Goal: Task Accomplishment & Management: Manage account settings

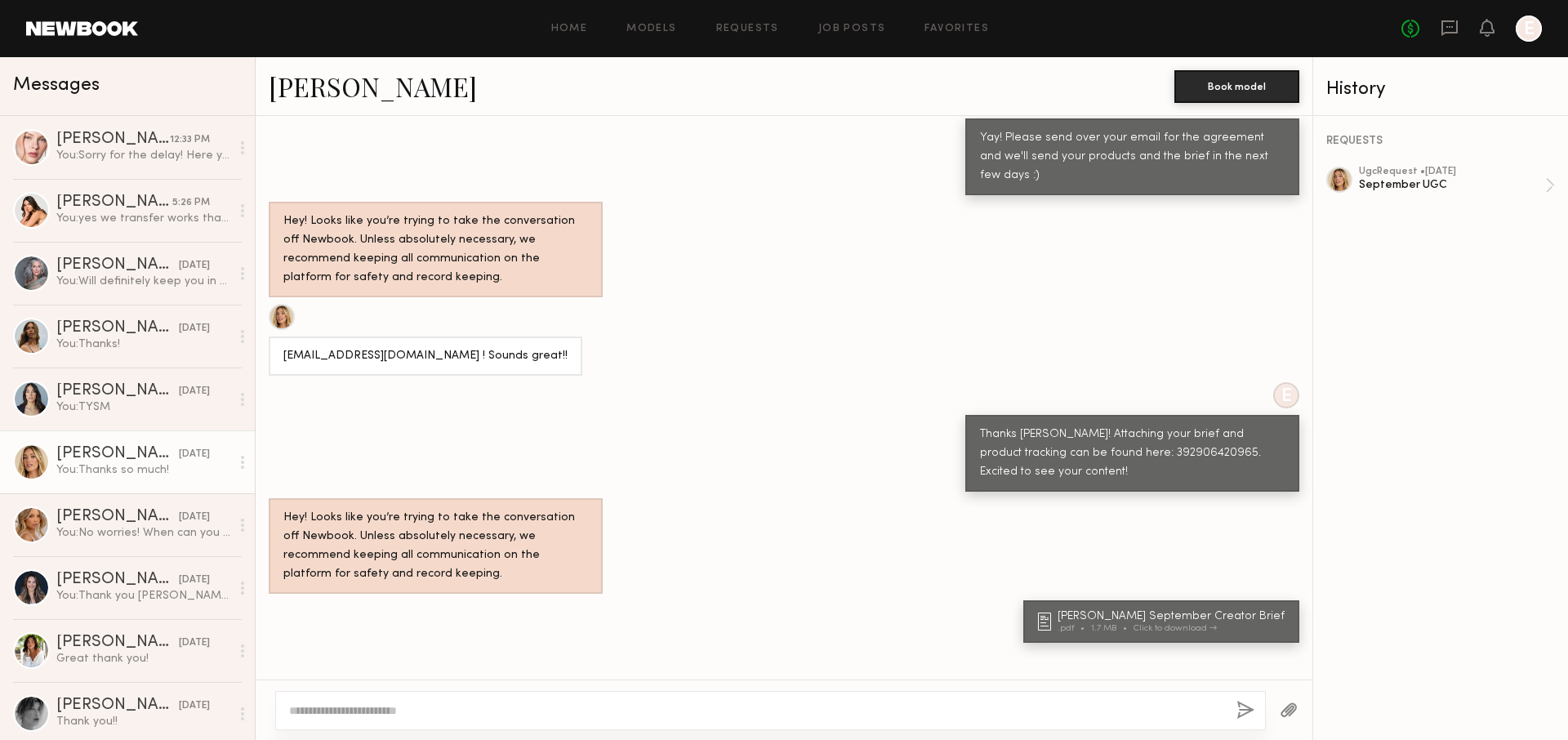
scroll to position [1229, 0]
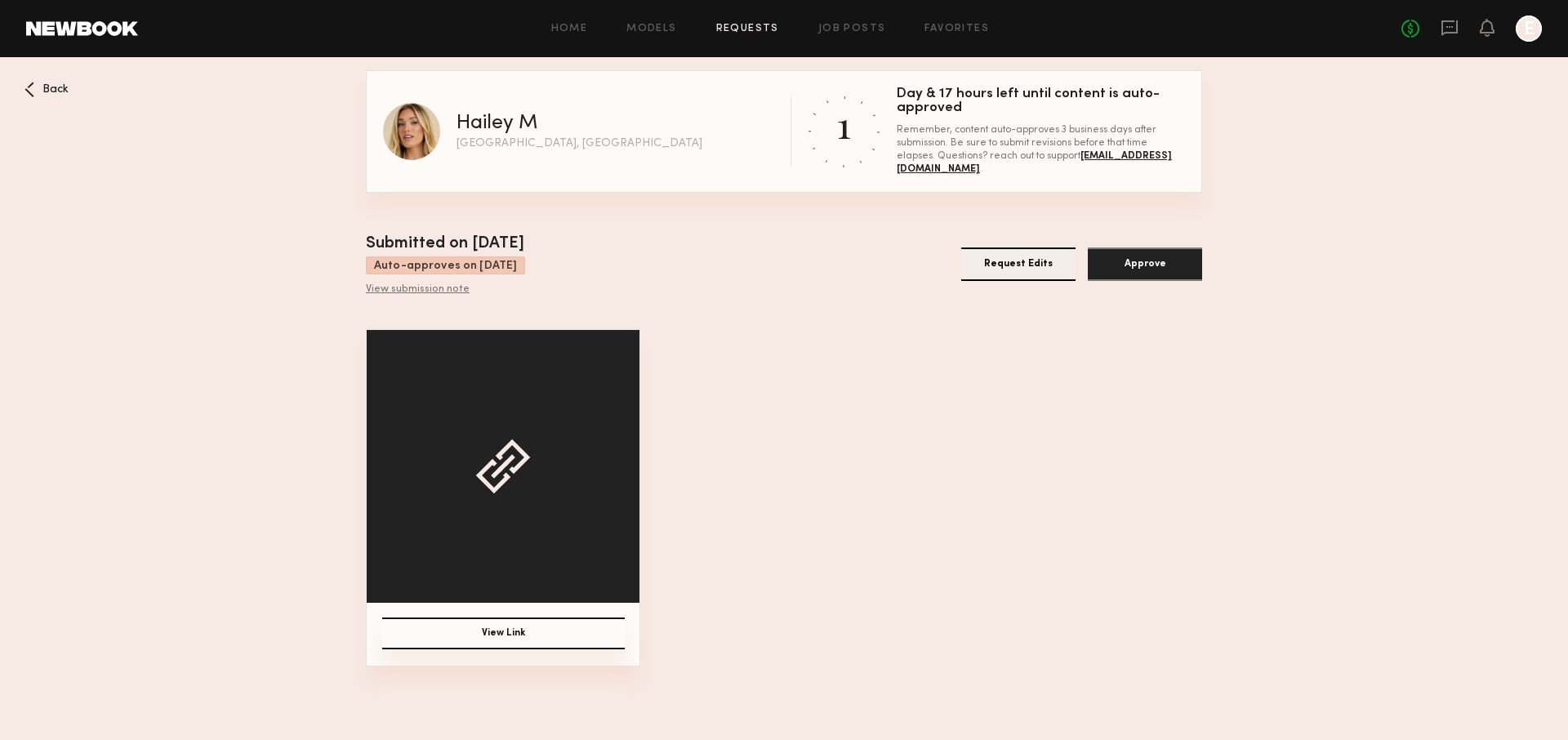
click at [1018, 271] on button "Request Edits" at bounding box center [1018, 264] width 114 height 34
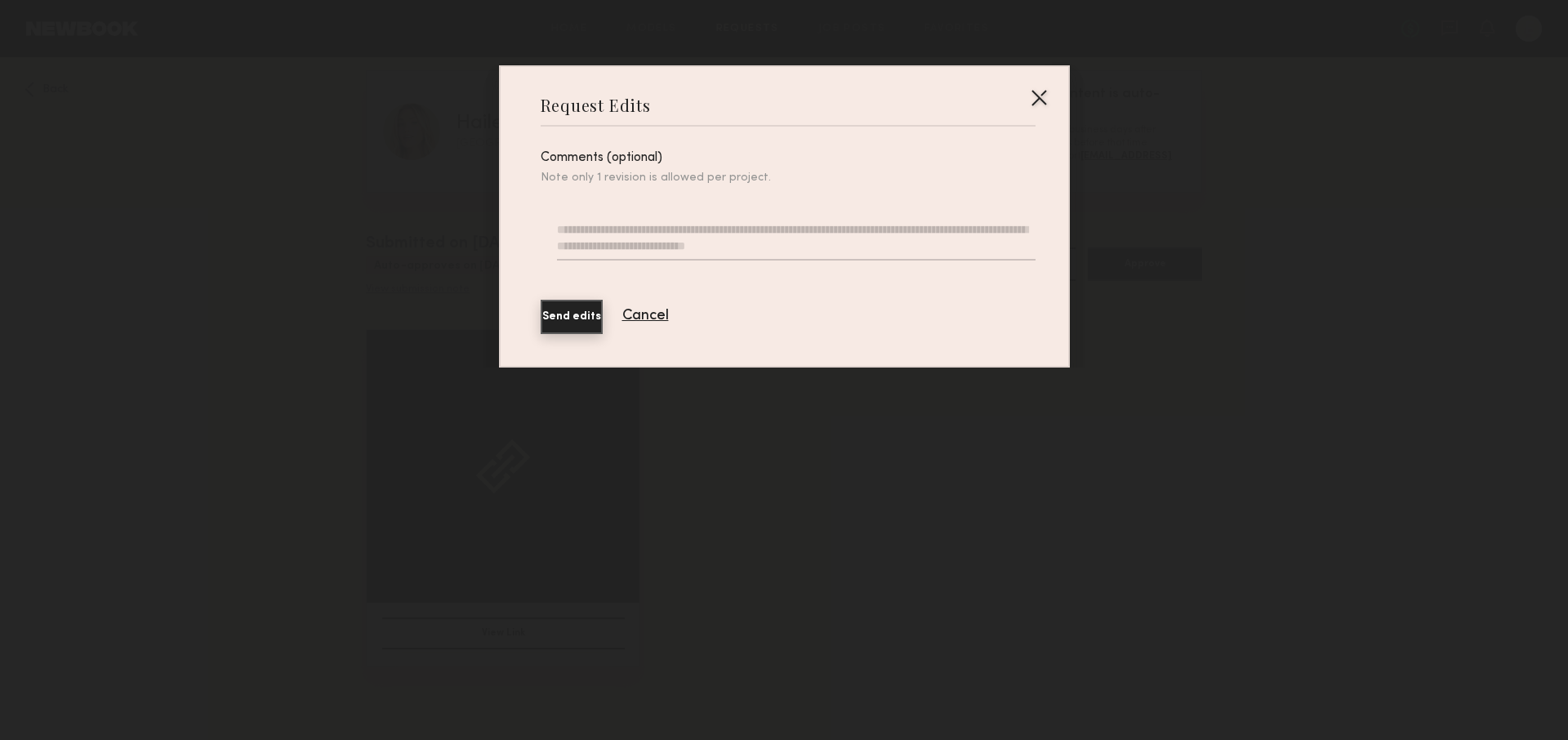
click at [631, 269] on div at bounding box center [796, 248] width 478 height 55
click at [610, 250] on textarea at bounding box center [796, 241] width 478 height 39
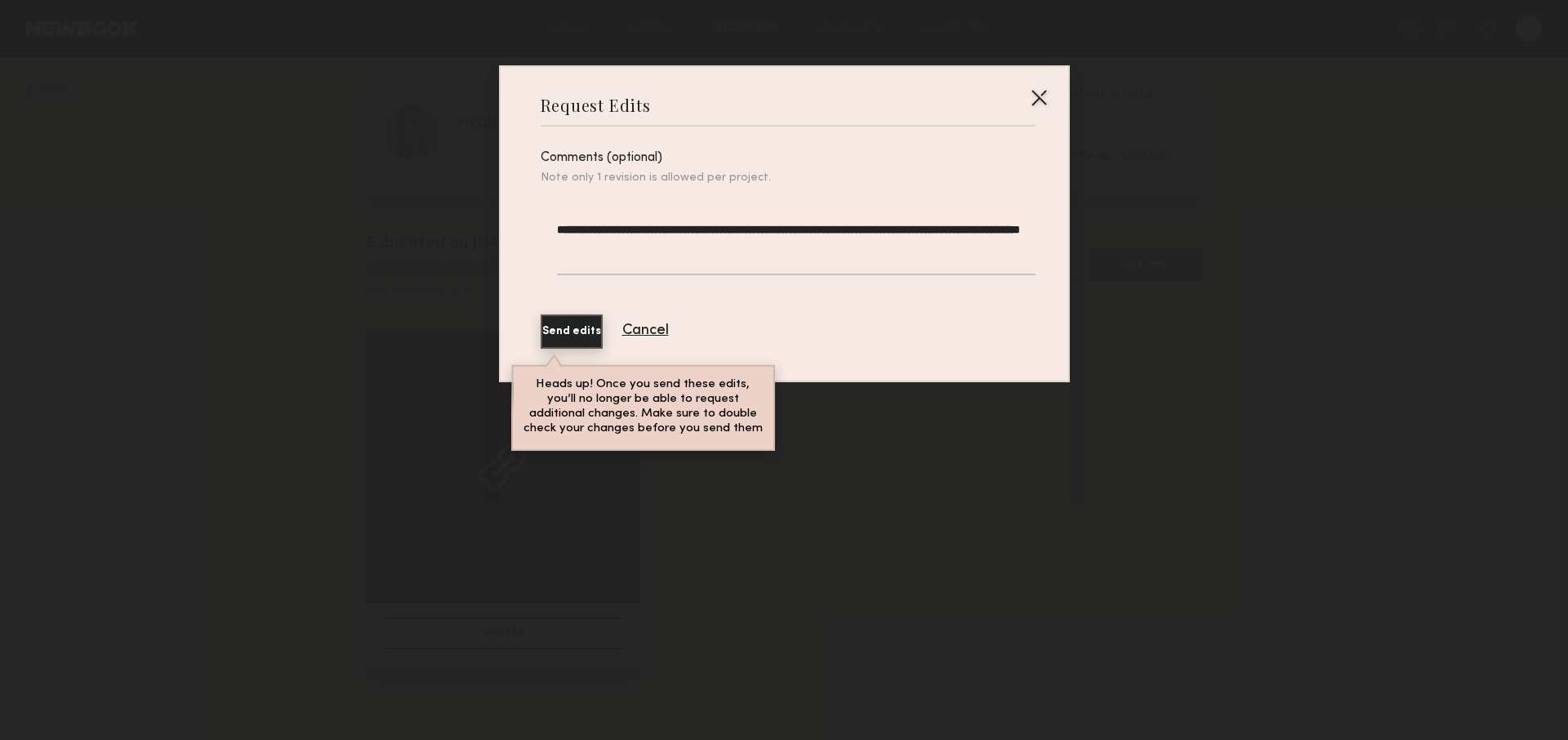
type textarea "**********"
click at [578, 336] on button "Send edits" at bounding box center [571, 331] width 62 height 35
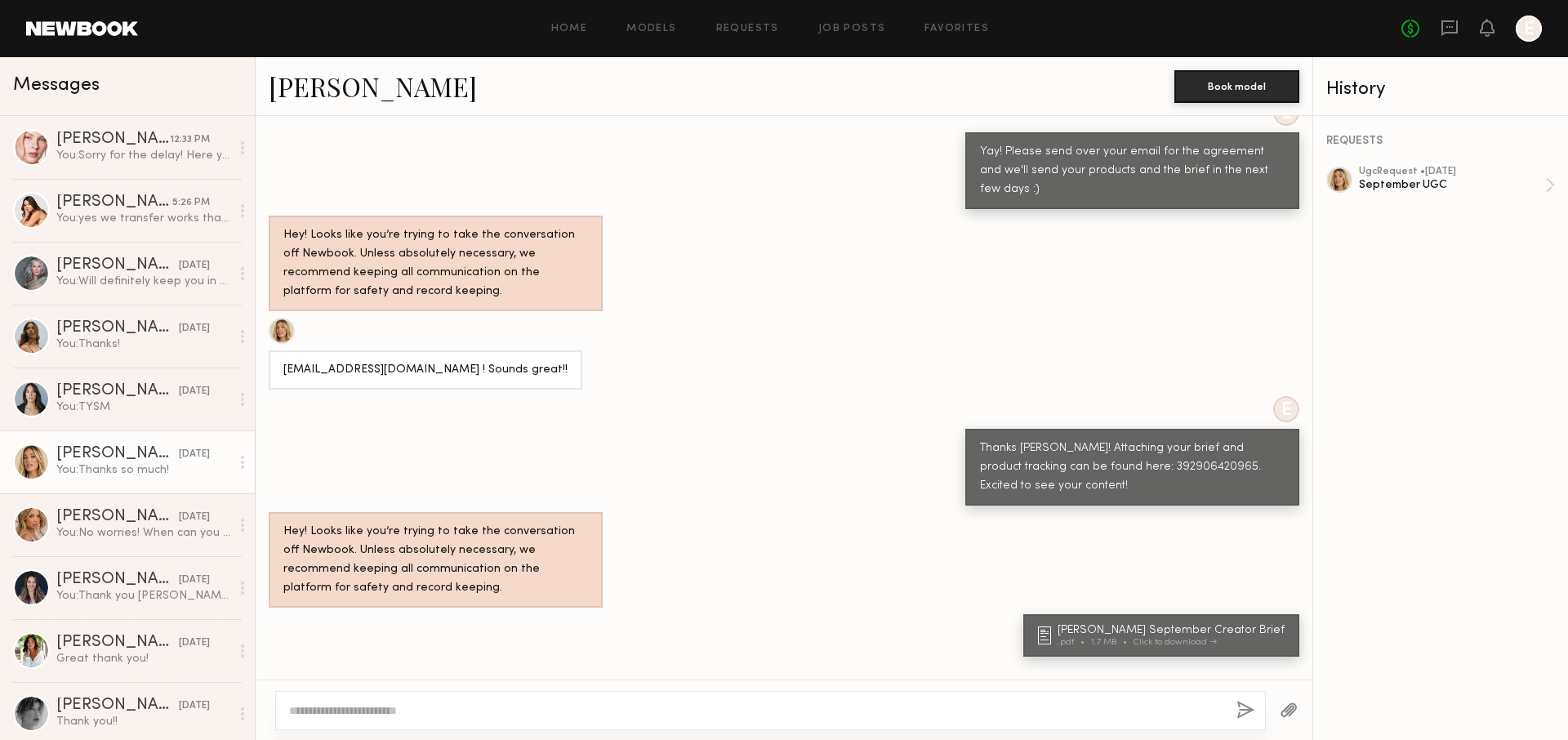
scroll to position [1229, 0]
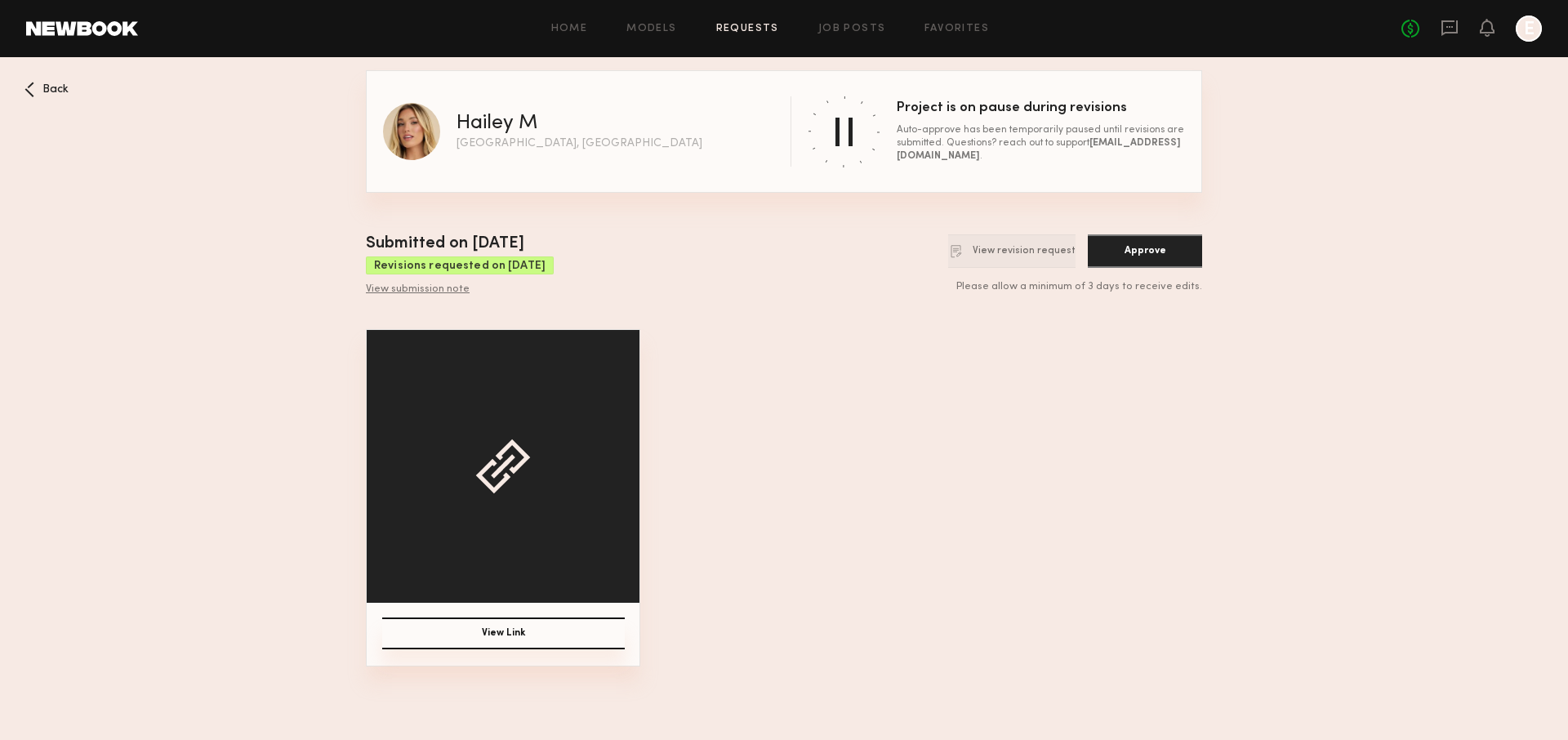
click at [69, 85] on nb-booking-gallery "Back Hailey M Los Angeles, CA Project is on pause during revisions Auto-approve…" at bounding box center [784, 368] width 1568 height 596
click at [63, 84] on span "Back" at bounding box center [55, 90] width 26 height 11
click at [1446, 35] on link at bounding box center [1449, 29] width 18 height 21
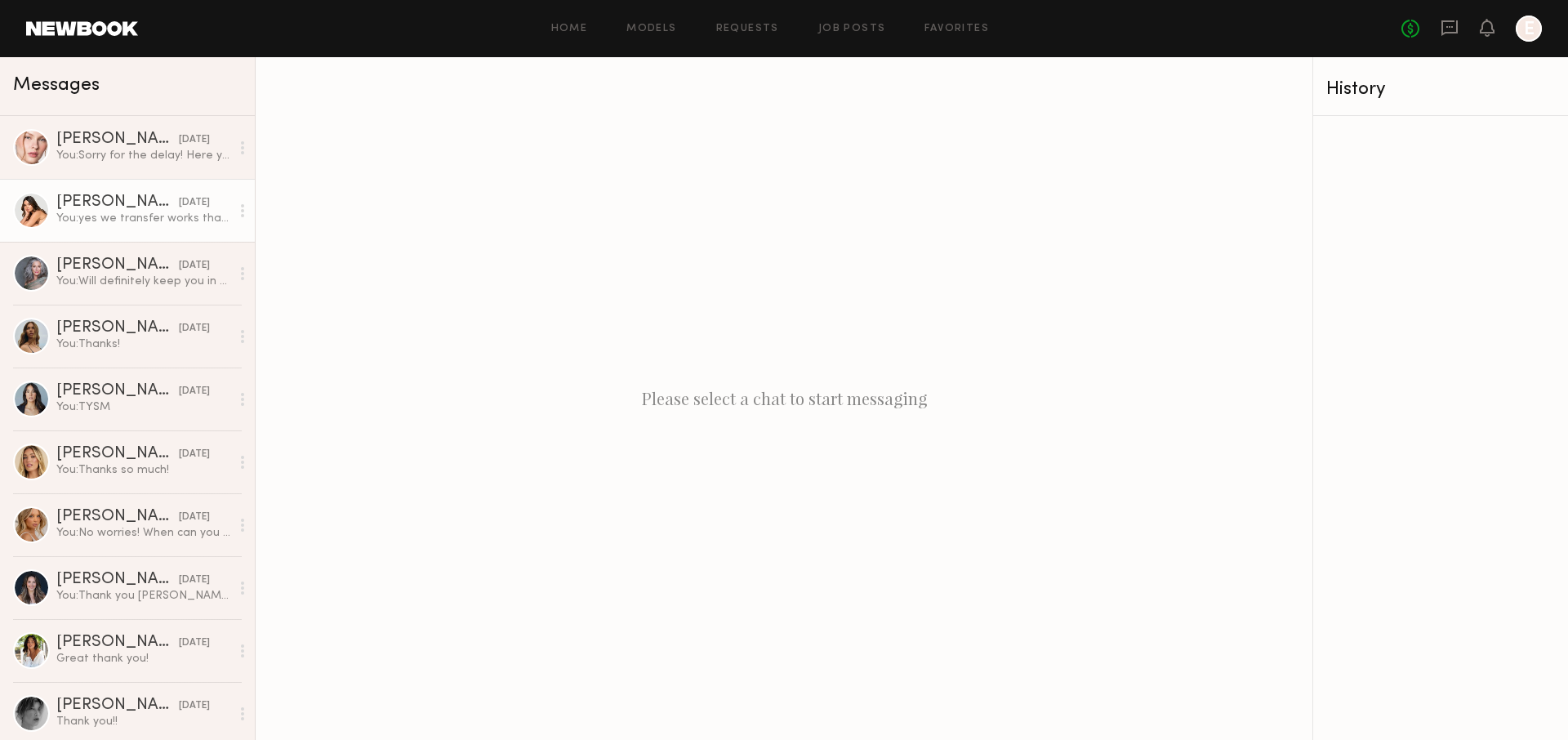
click at [117, 216] on div "You: yes we transfer works thanks!!" at bounding box center [143, 218] width 174 height 16
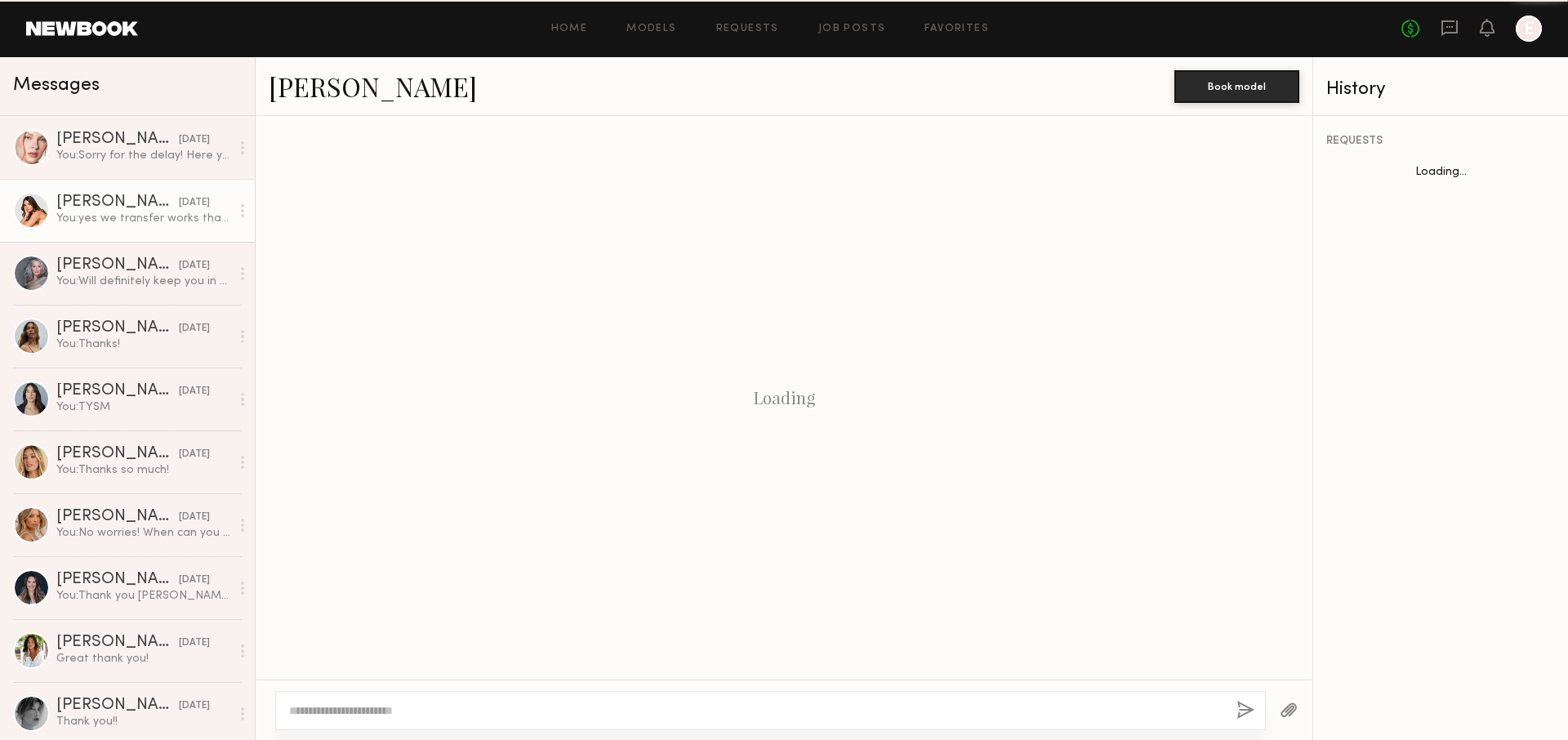
scroll to position [1793, 0]
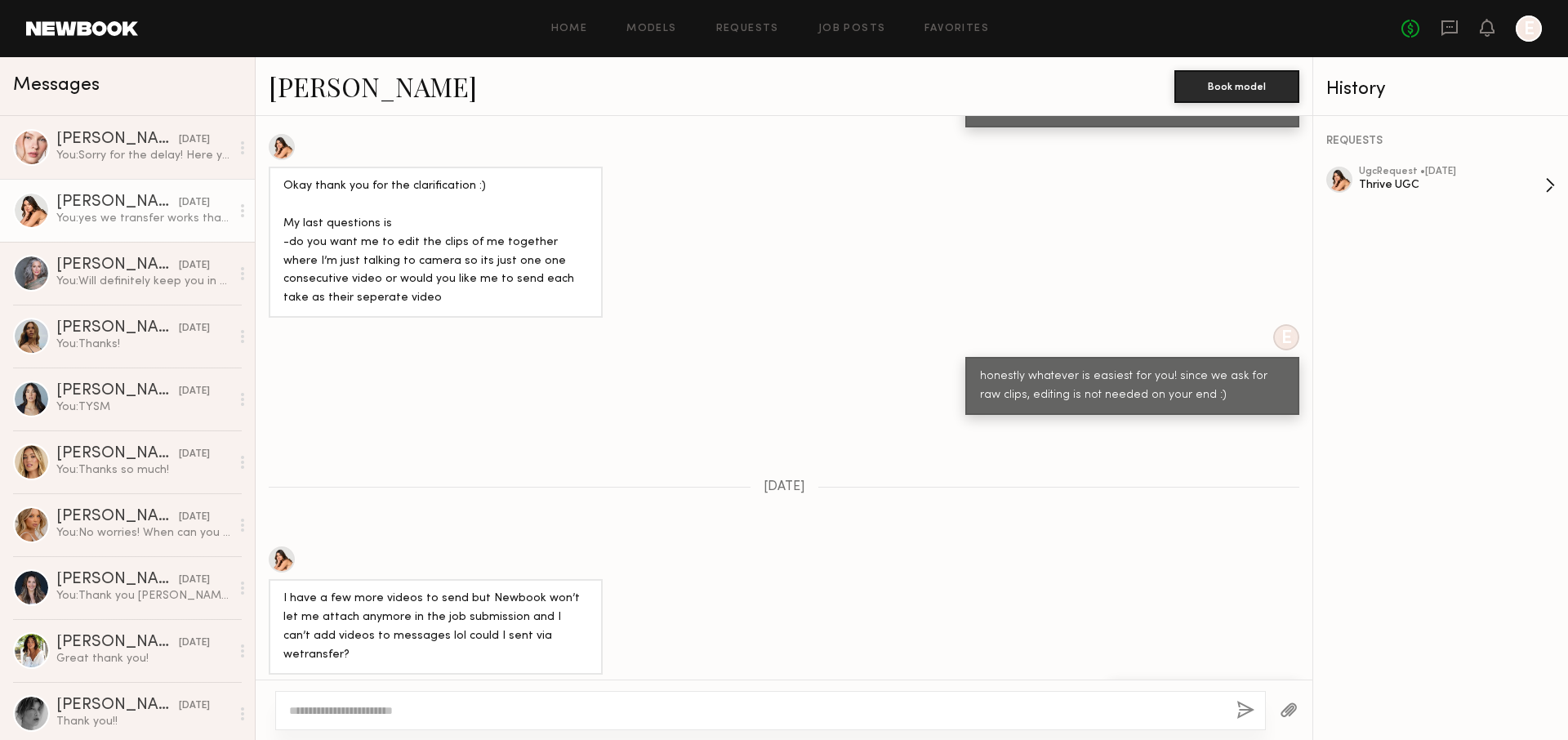
click at [1449, 192] on div "ugc Request • 08/29/2025 Thrive UGC" at bounding box center [1451, 185] width 186 height 37
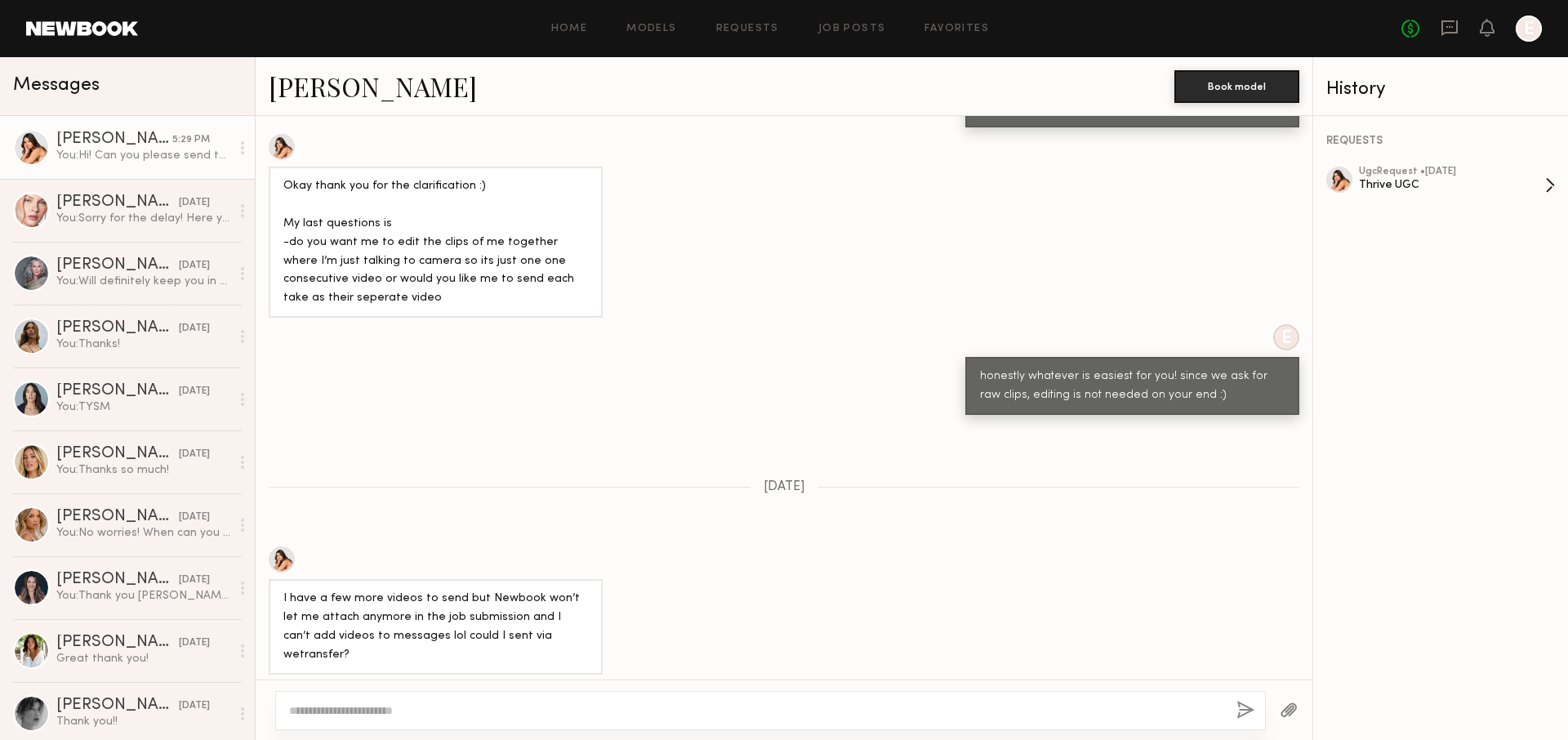
scroll to position [2157, 0]
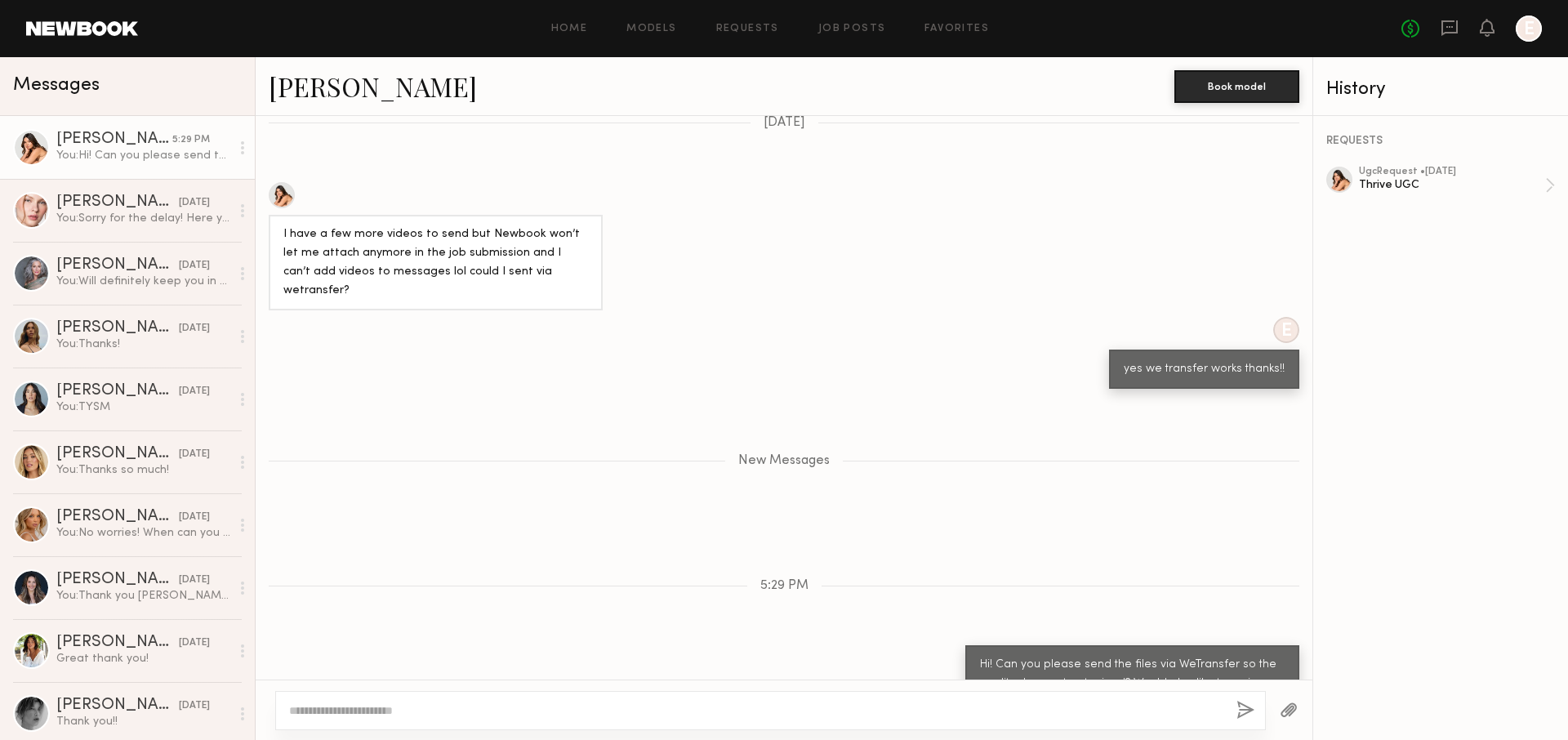
click at [763, 21] on div "Home Models Requests Job Posts Favorites Sign Out No fees up to $5,000 E" at bounding box center [840, 29] width 1404 height 26
click at [763, 23] on link "Requests" at bounding box center [747, 28] width 63 height 10
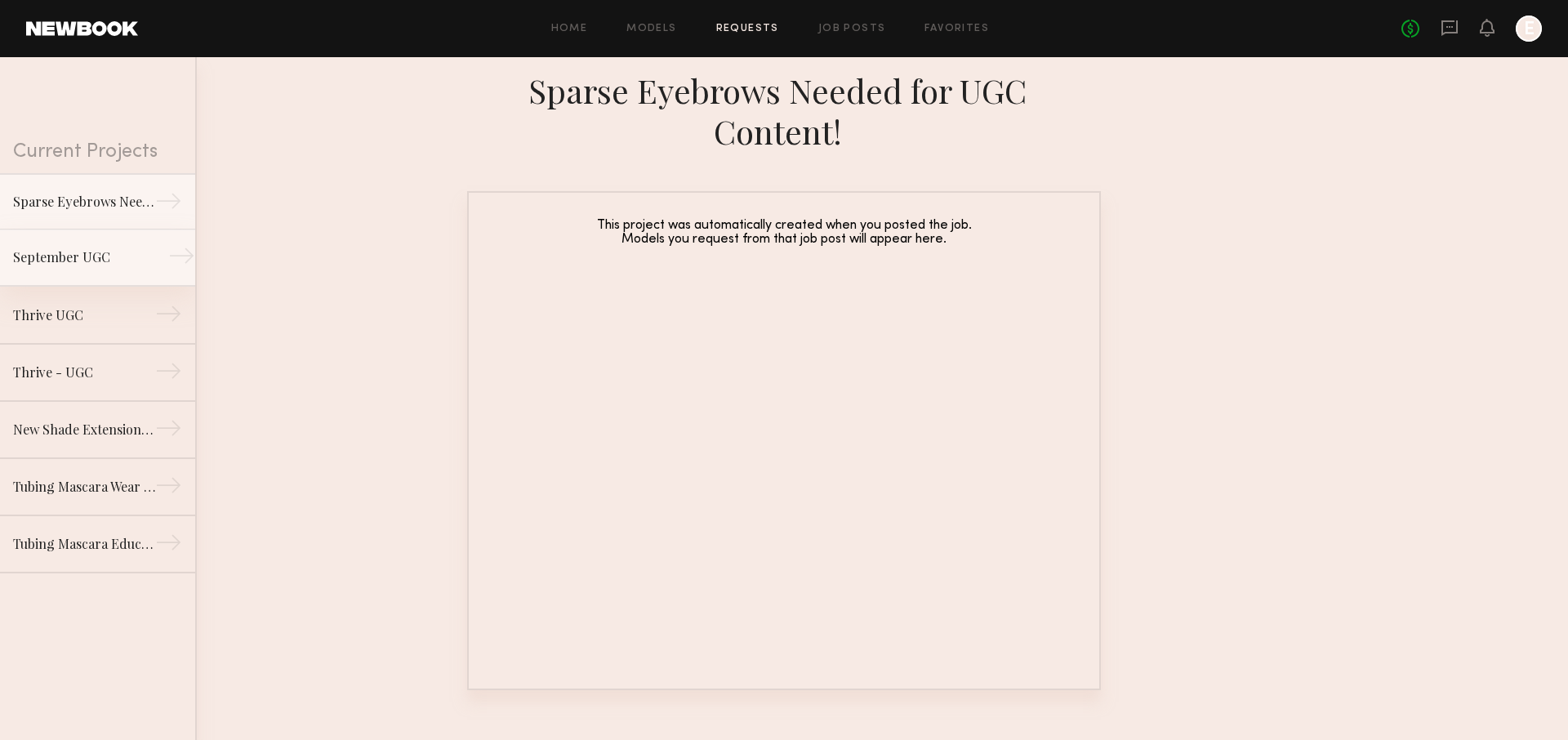
click at [140, 237] on link "September UGC →" at bounding box center [97, 258] width 195 height 57
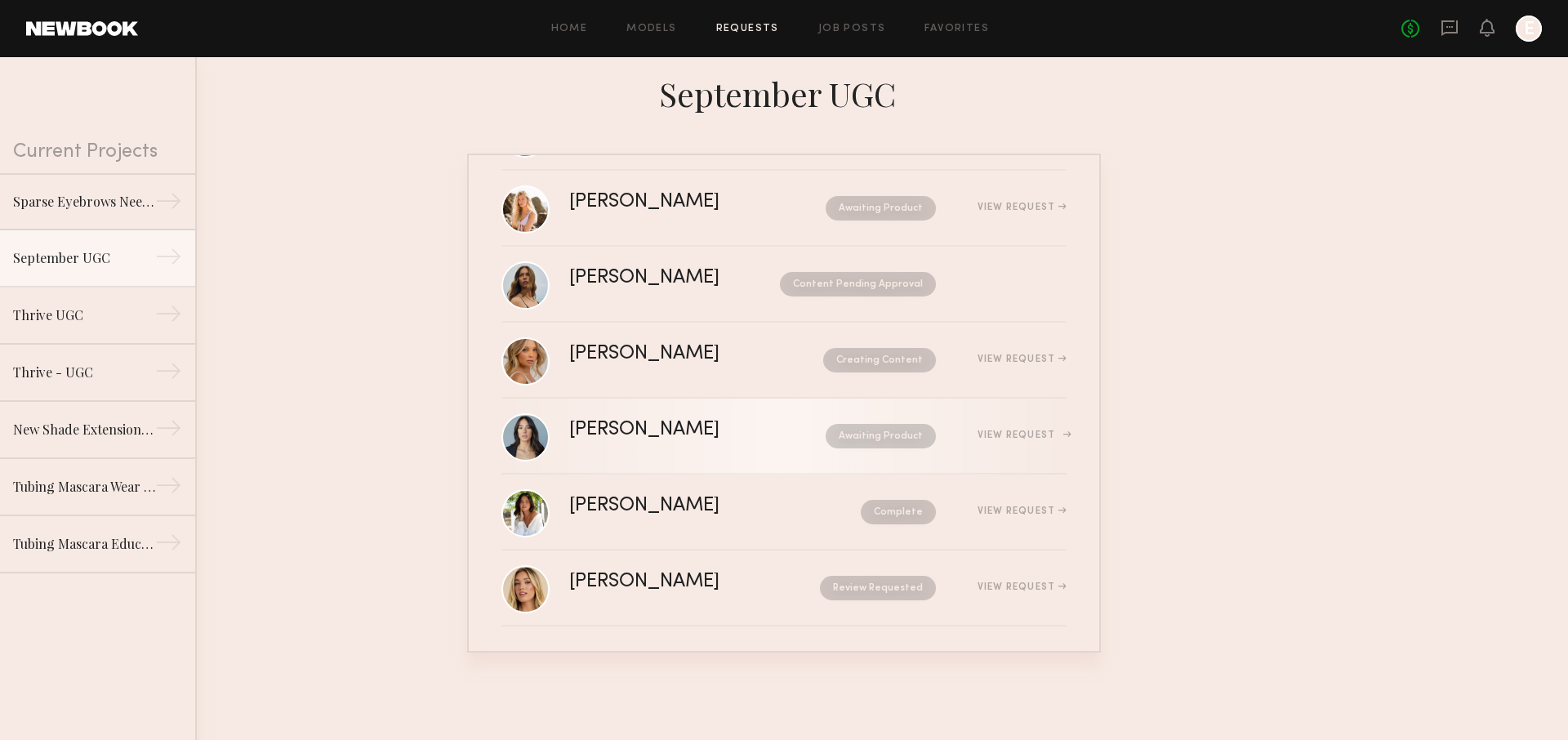
scroll to position [242, 0]
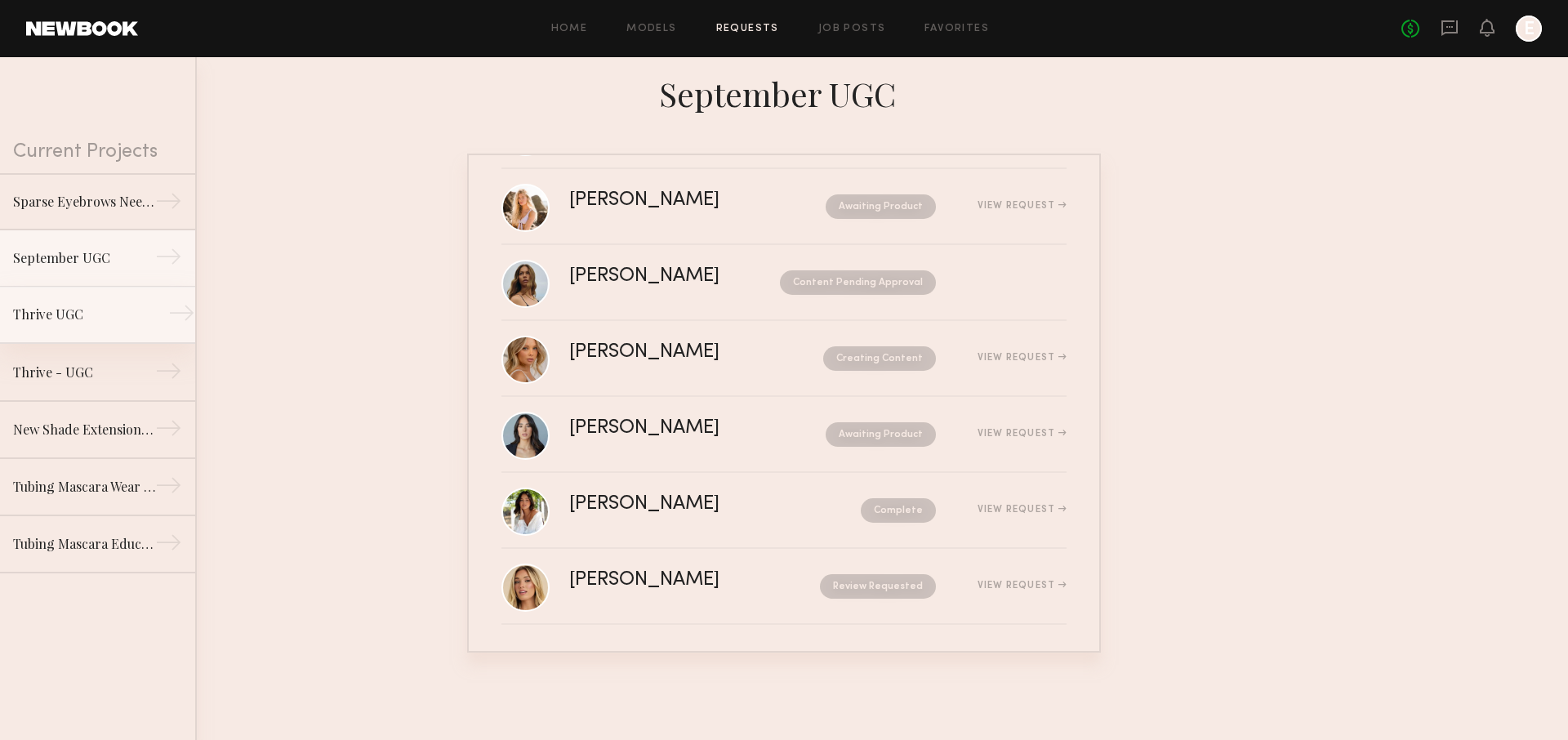
click at [140, 314] on div "Thrive UGC" at bounding box center [84, 314] width 142 height 20
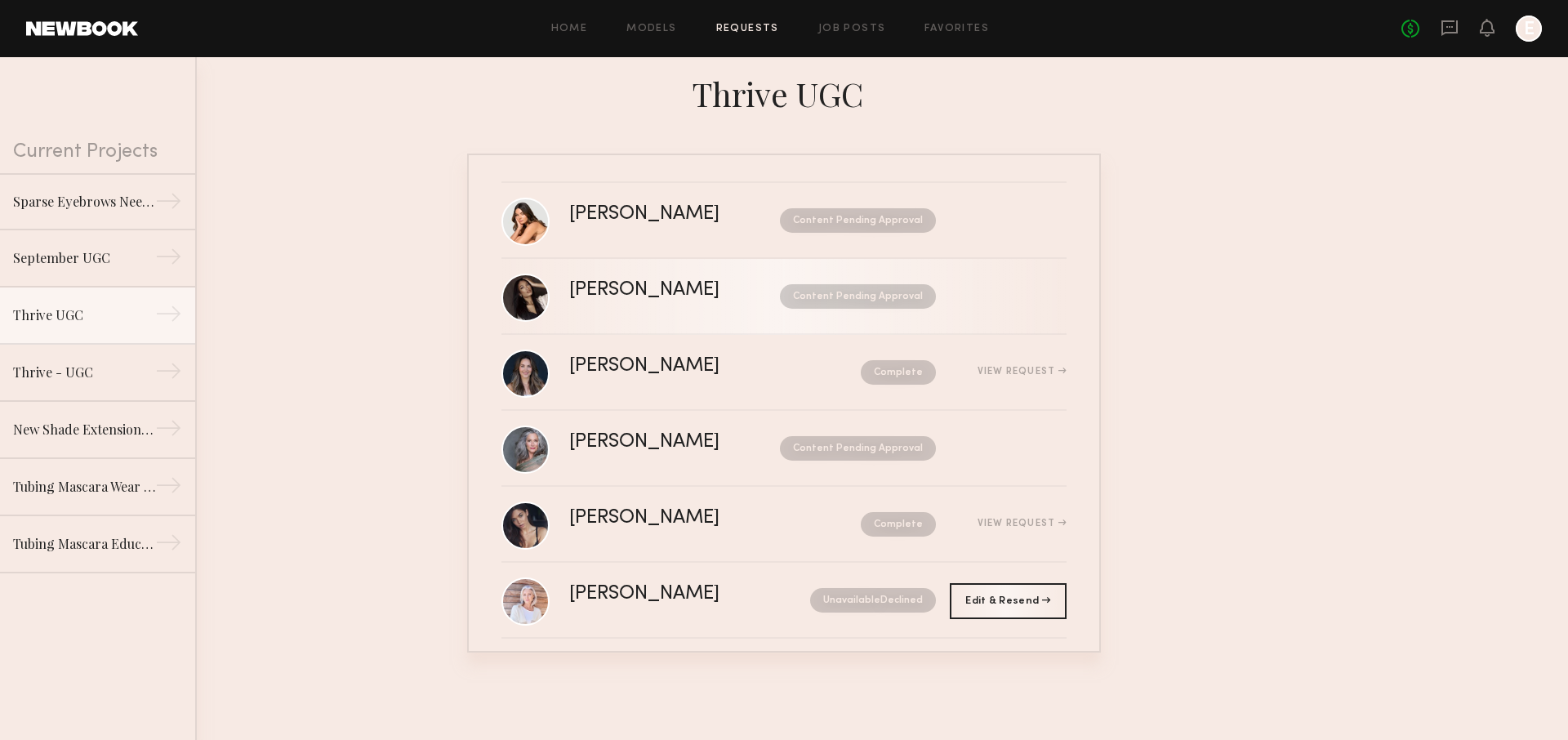
click at [976, 297] on div "Mallory C. Content Pending Approval" at bounding box center [818, 296] width 497 height 31
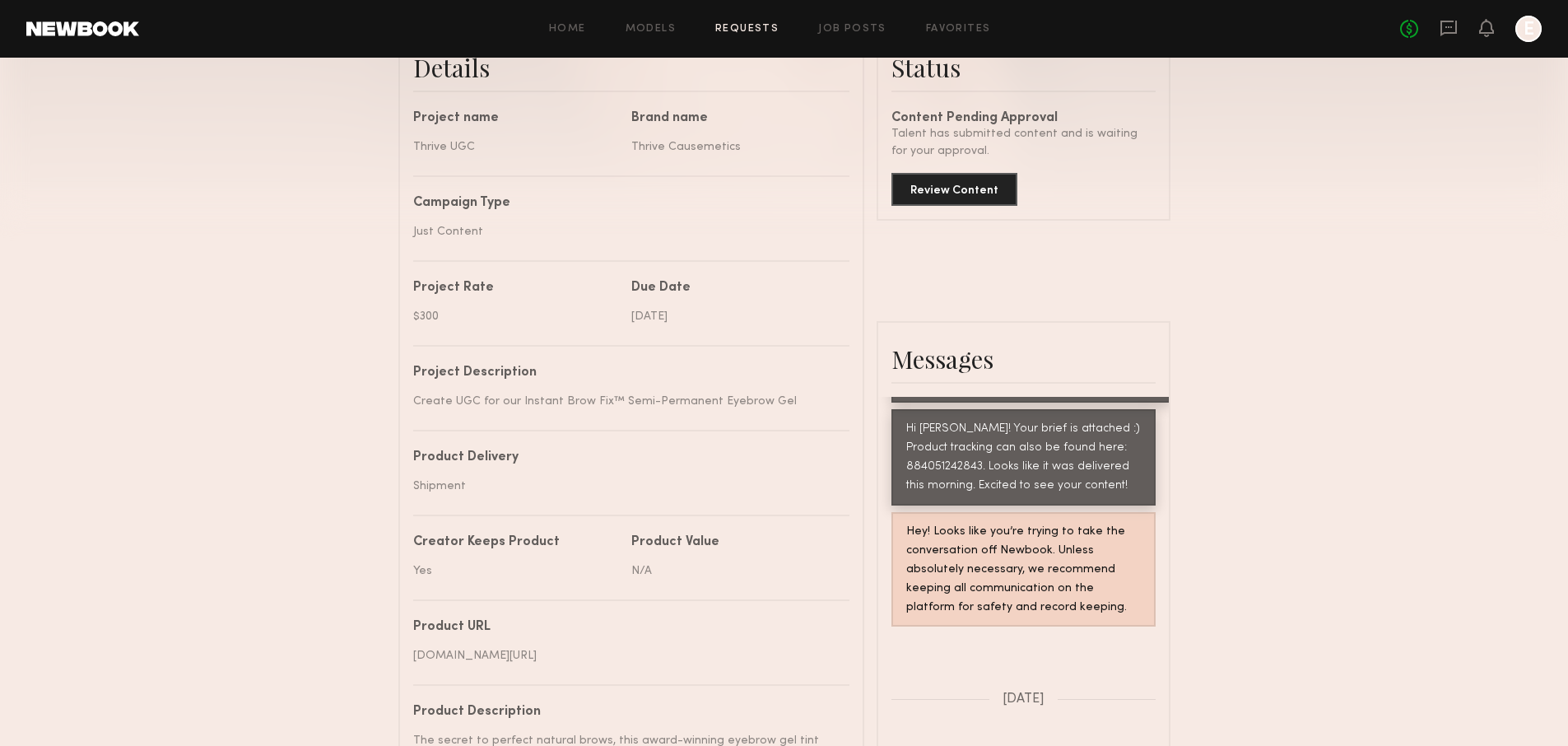
scroll to position [422, 0]
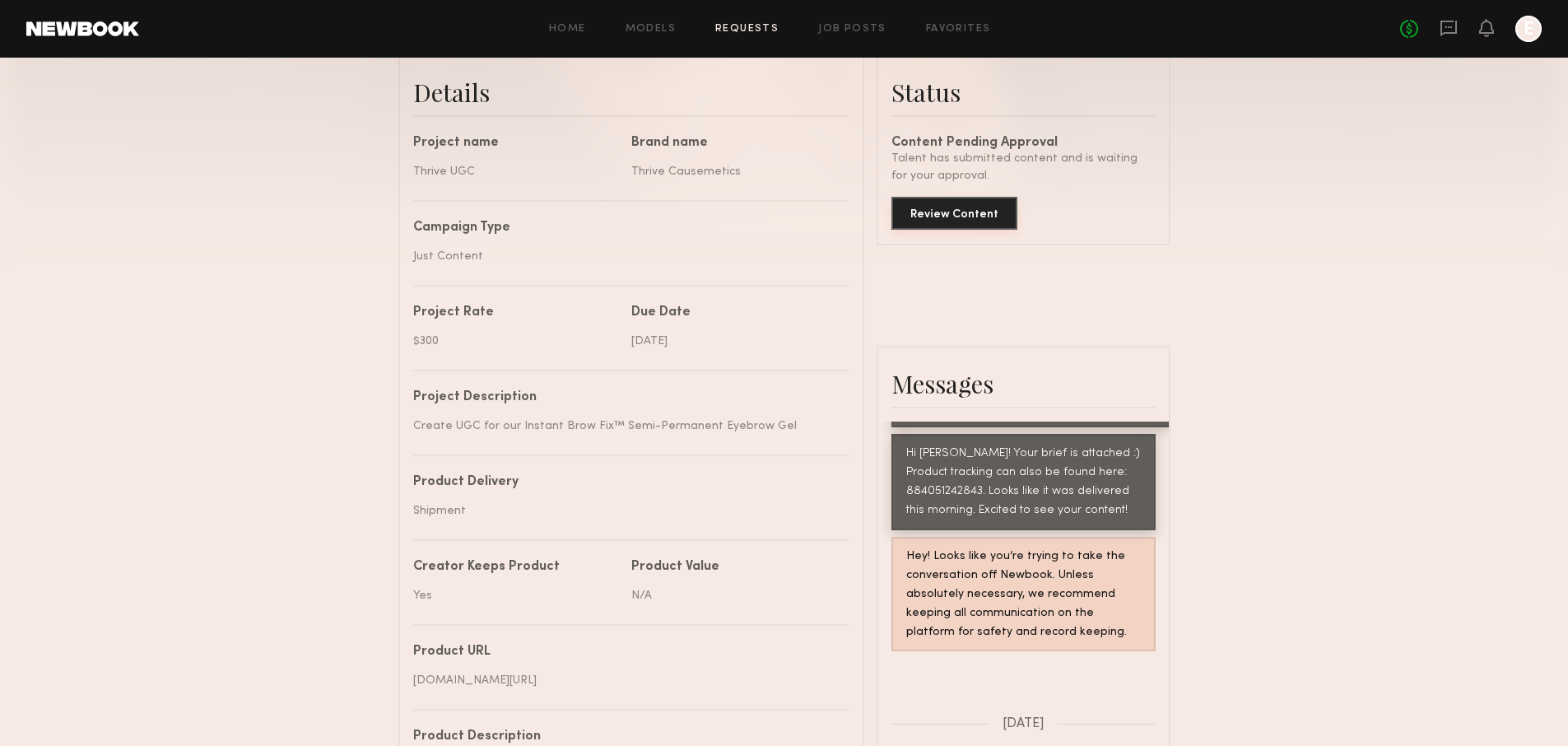
click at [990, 213] on button "Review Content" at bounding box center [955, 213] width 126 height 33
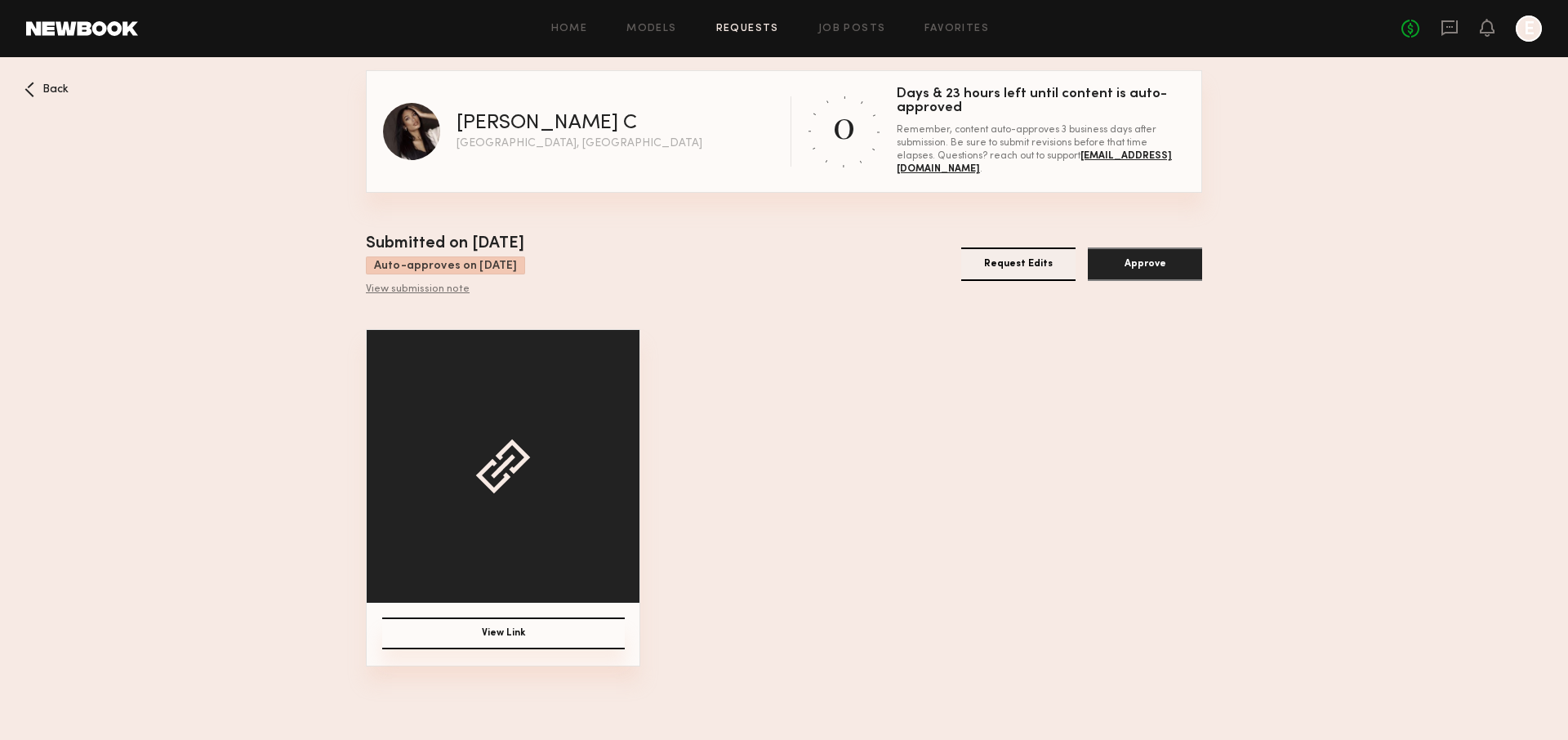
click at [1199, 262] on button "Approve" at bounding box center [1144, 264] width 114 height 34
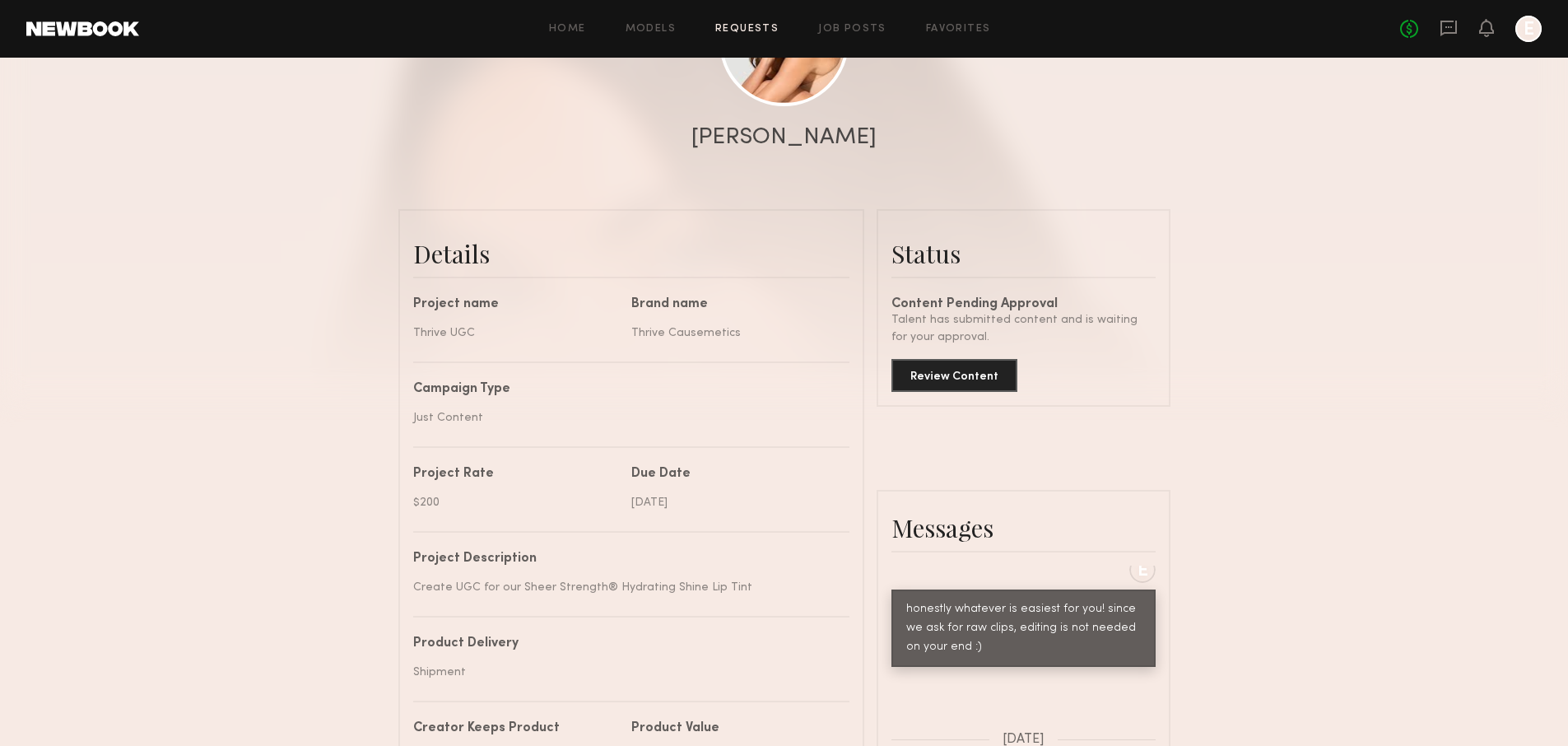
scroll to position [233, 0]
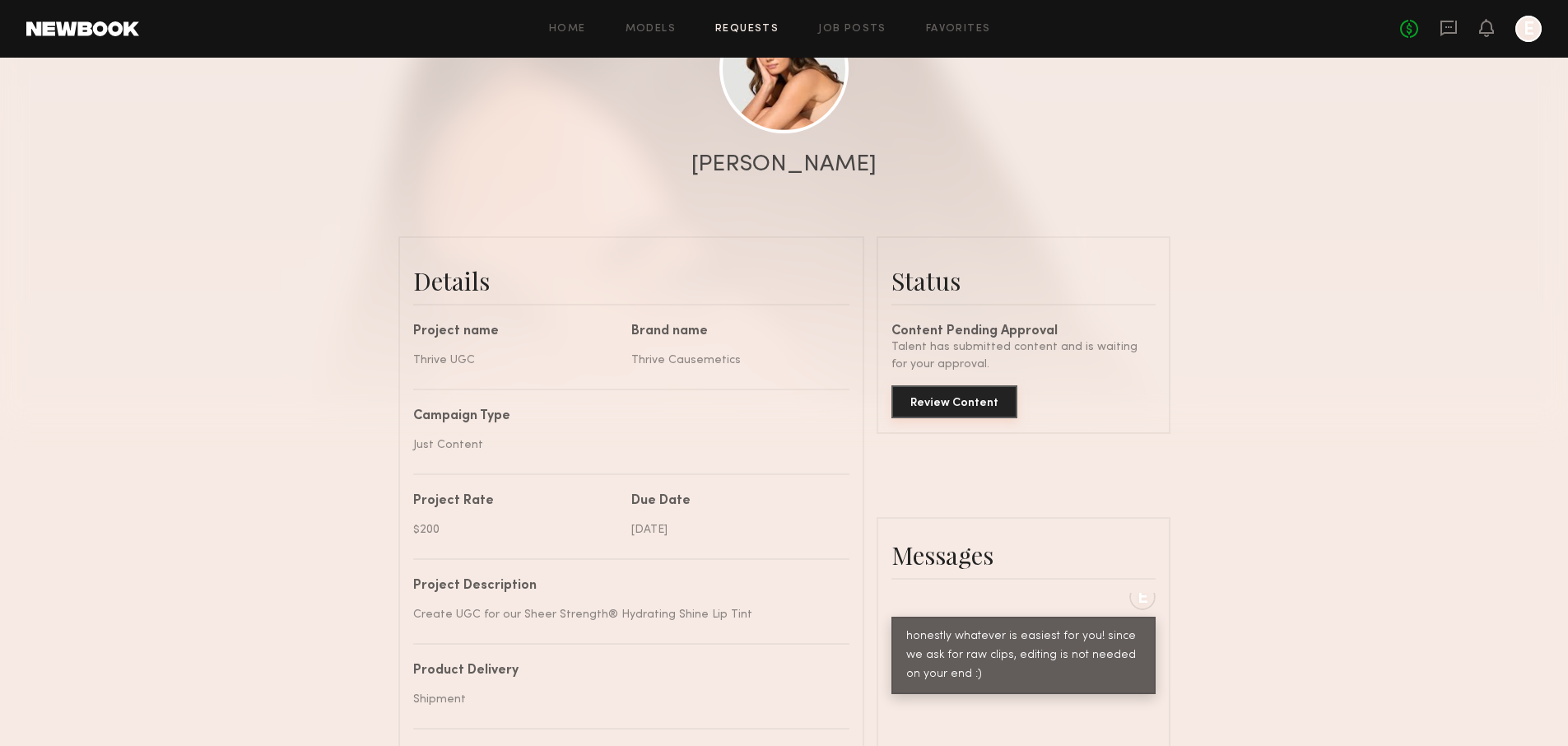
click at [921, 412] on button "Review Content" at bounding box center [955, 401] width 126 height 33
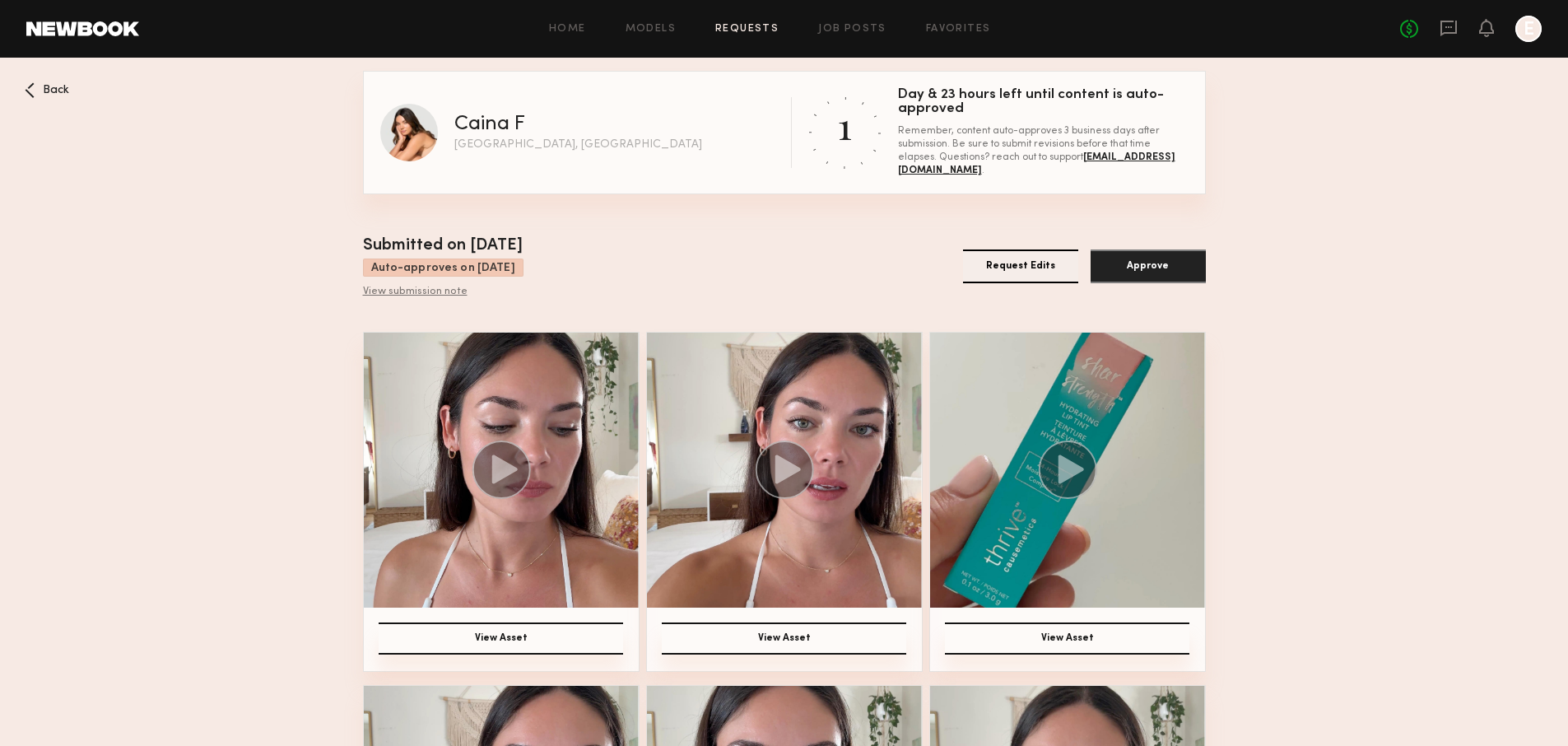
click at [430, 294] on div "View submission note" at bounding box center [443, 293] width 161 height 13
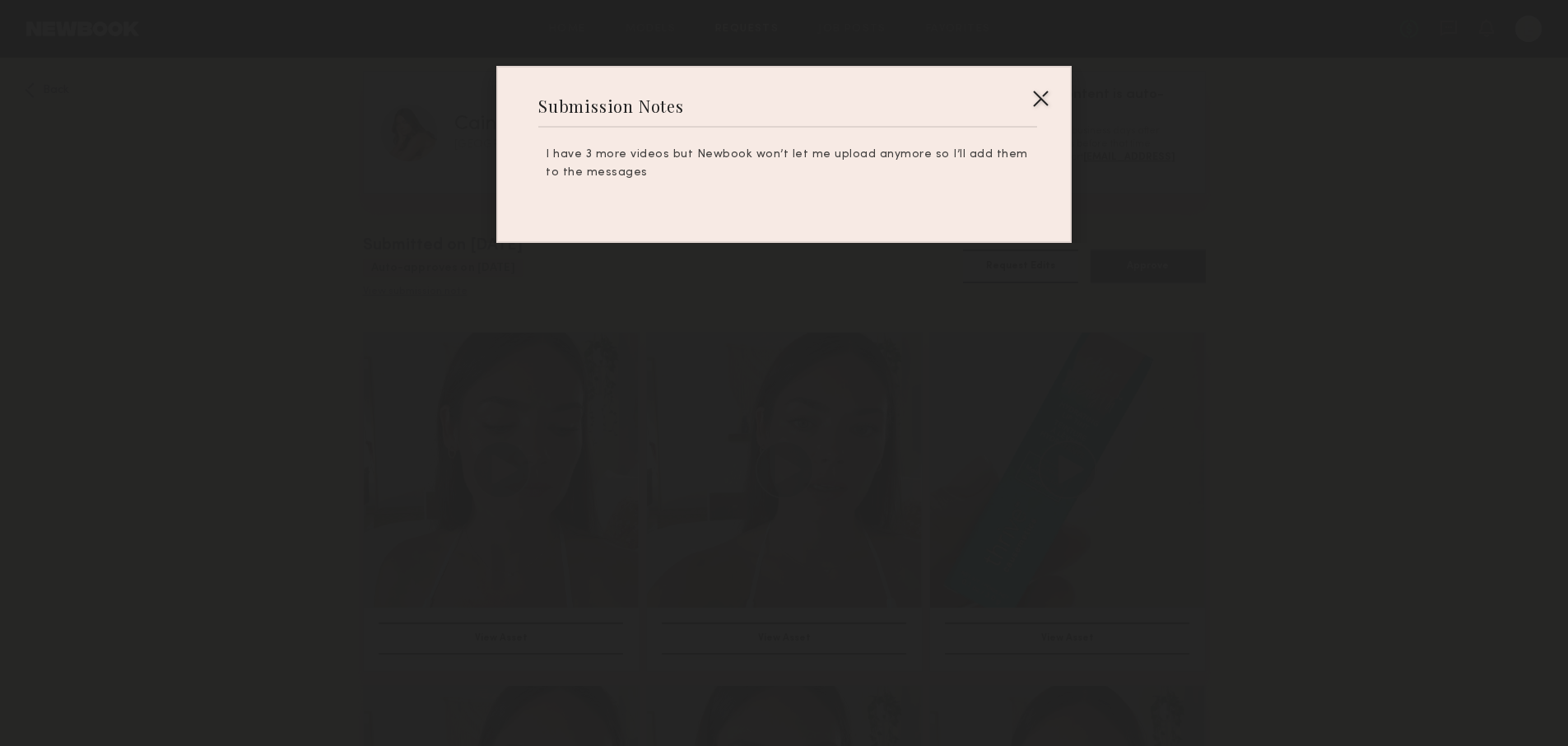
click at [430, 294] on div at bounding box center [784, 373] width 1568 height 746
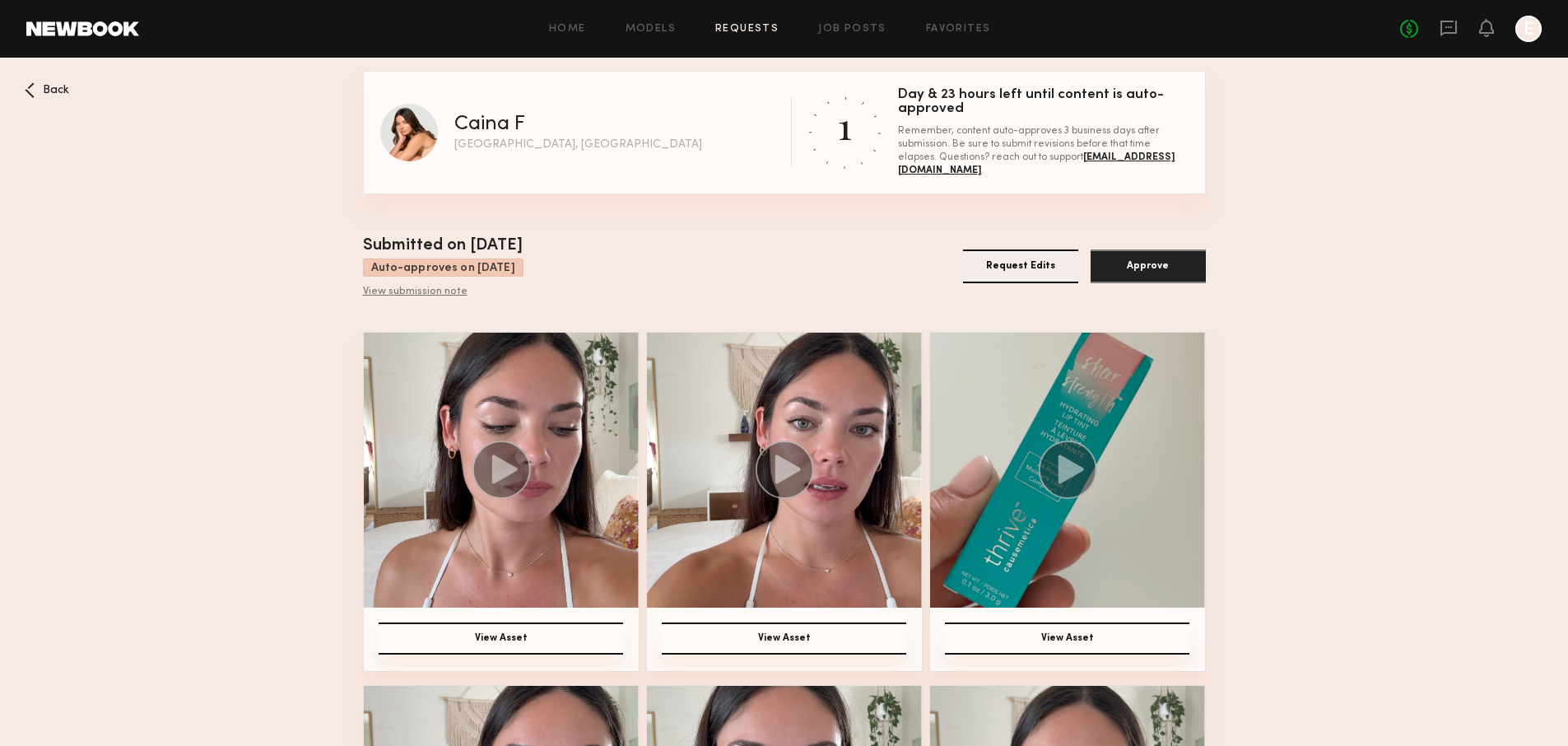
click at [435, 296] on div "View submission note" at bounding box center [443, 293] width 161 height 13
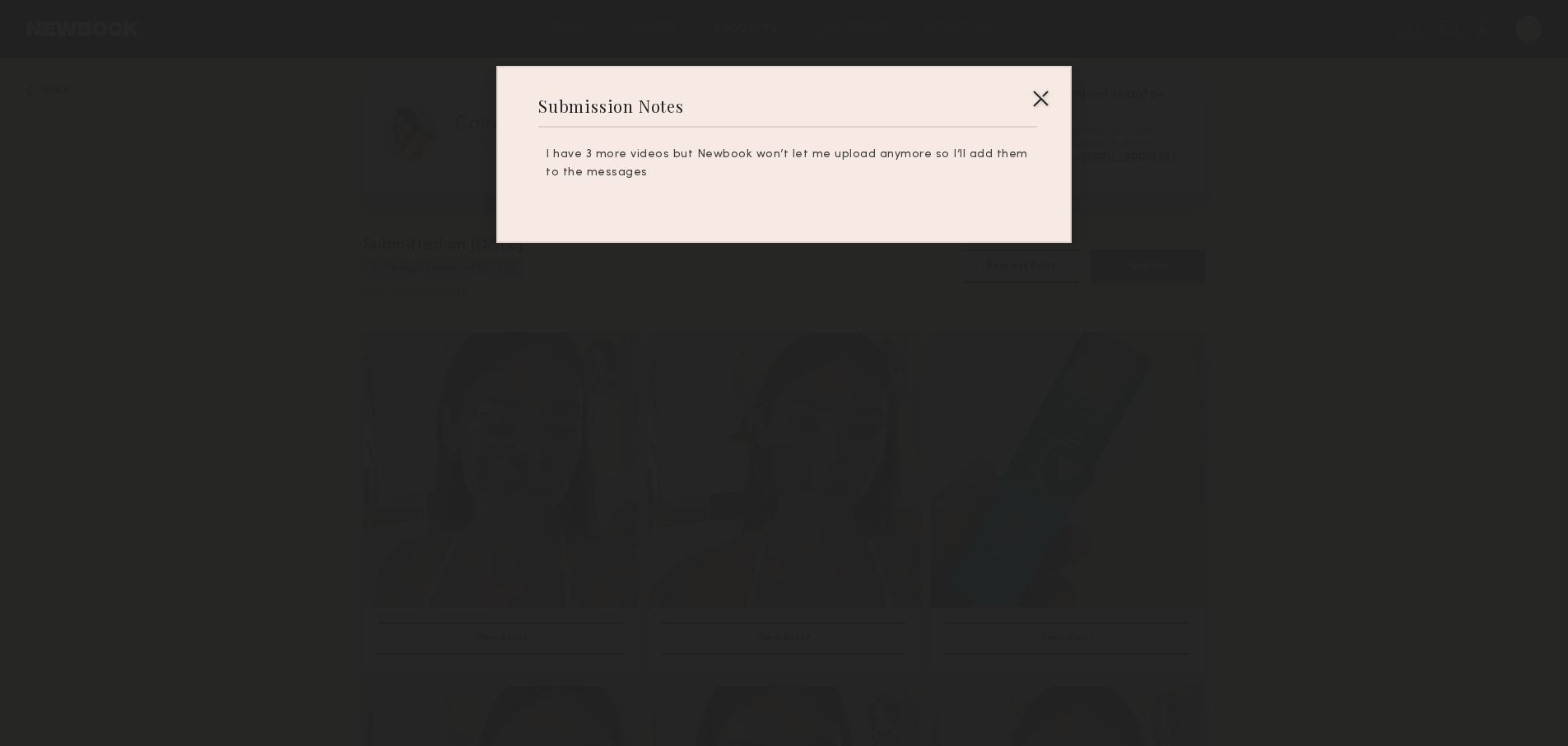
click at [435, 296] on div at bounding box center [784, 373] width 1568 height 746
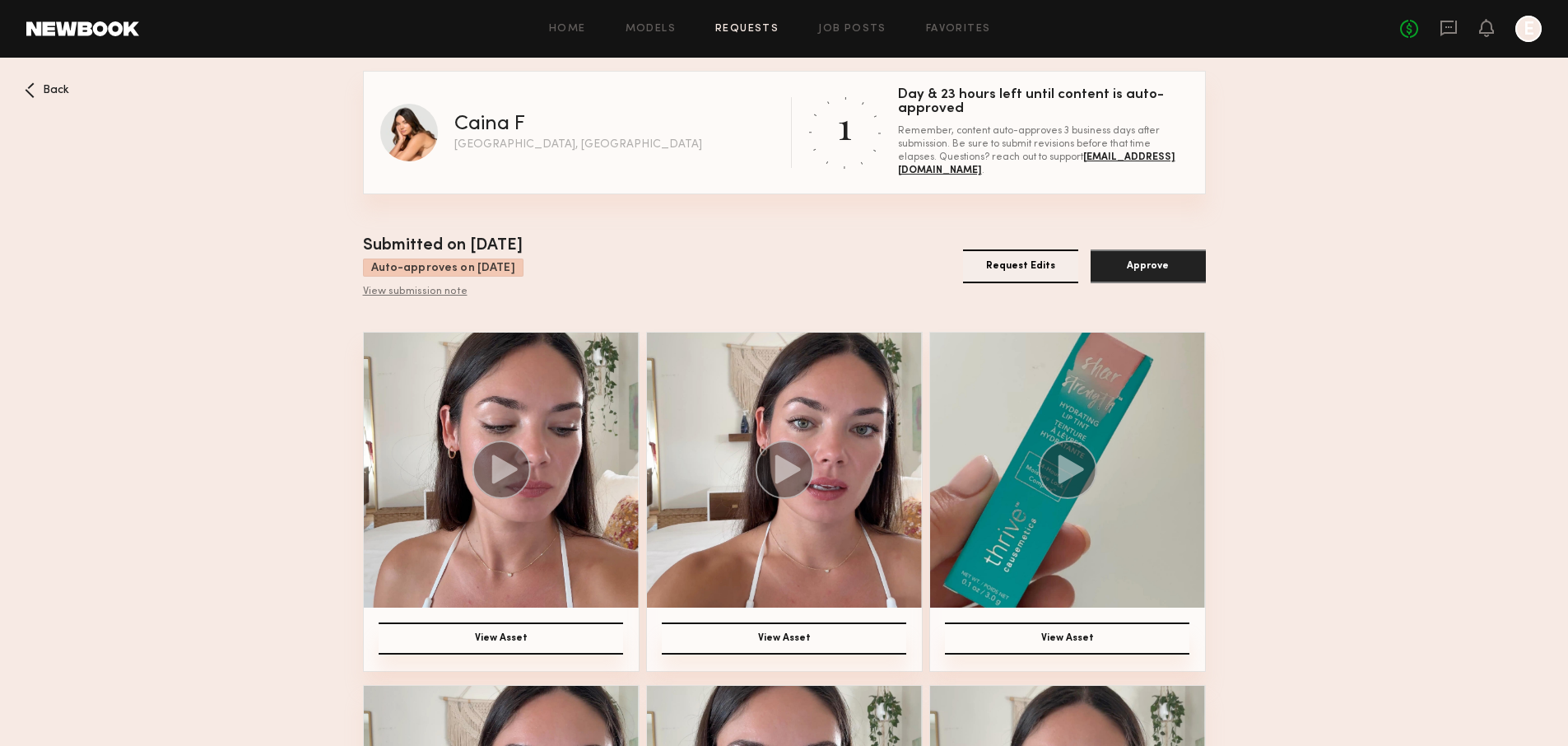
click at [499, 633] on button "View Asset" at bounding box center [500, 638] width 245 height 32
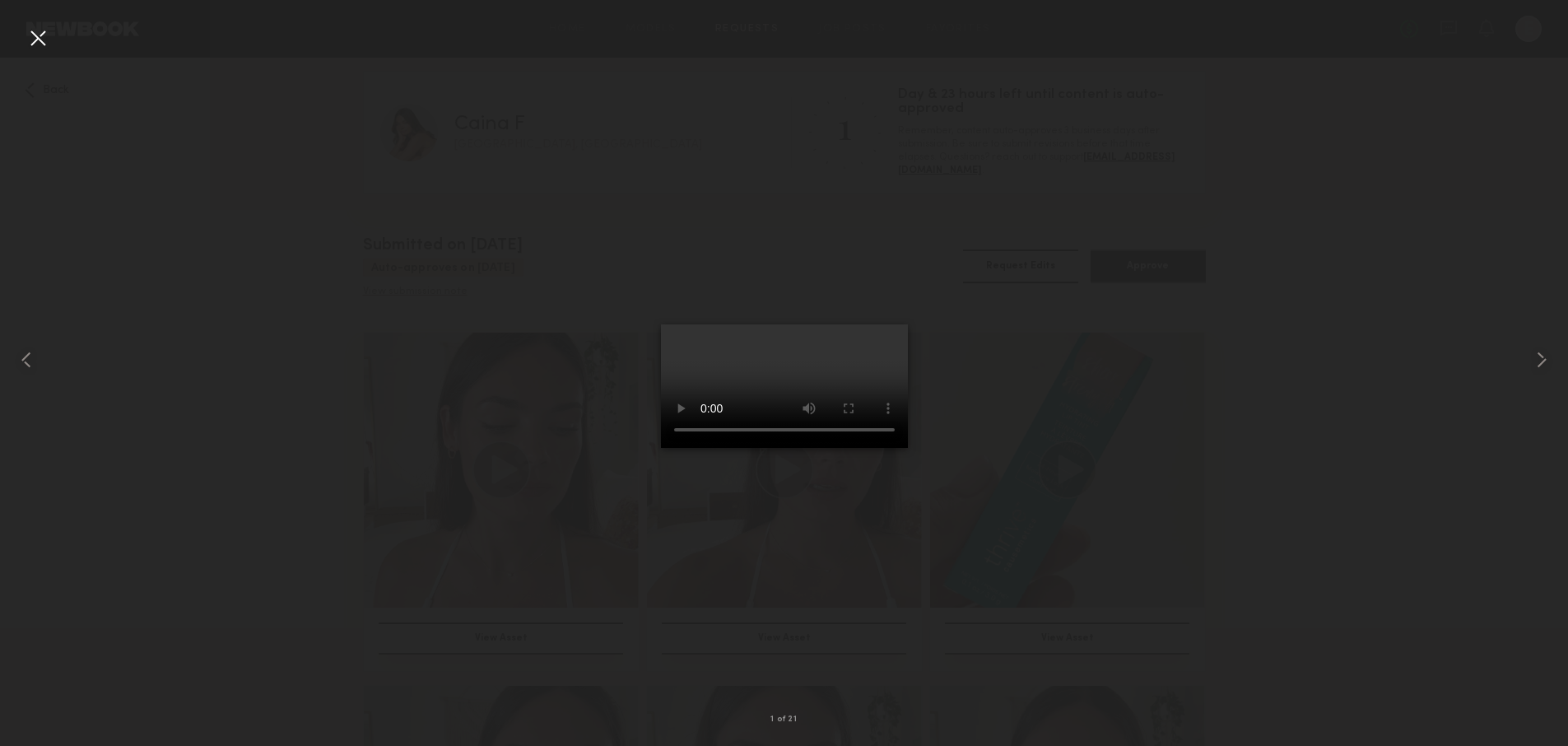
click at [543, 601] on div at bounding box center [784, 359] width 1568 height 667
click at [42, 42] on div at bounding box center [38, 38] width 26 height 26
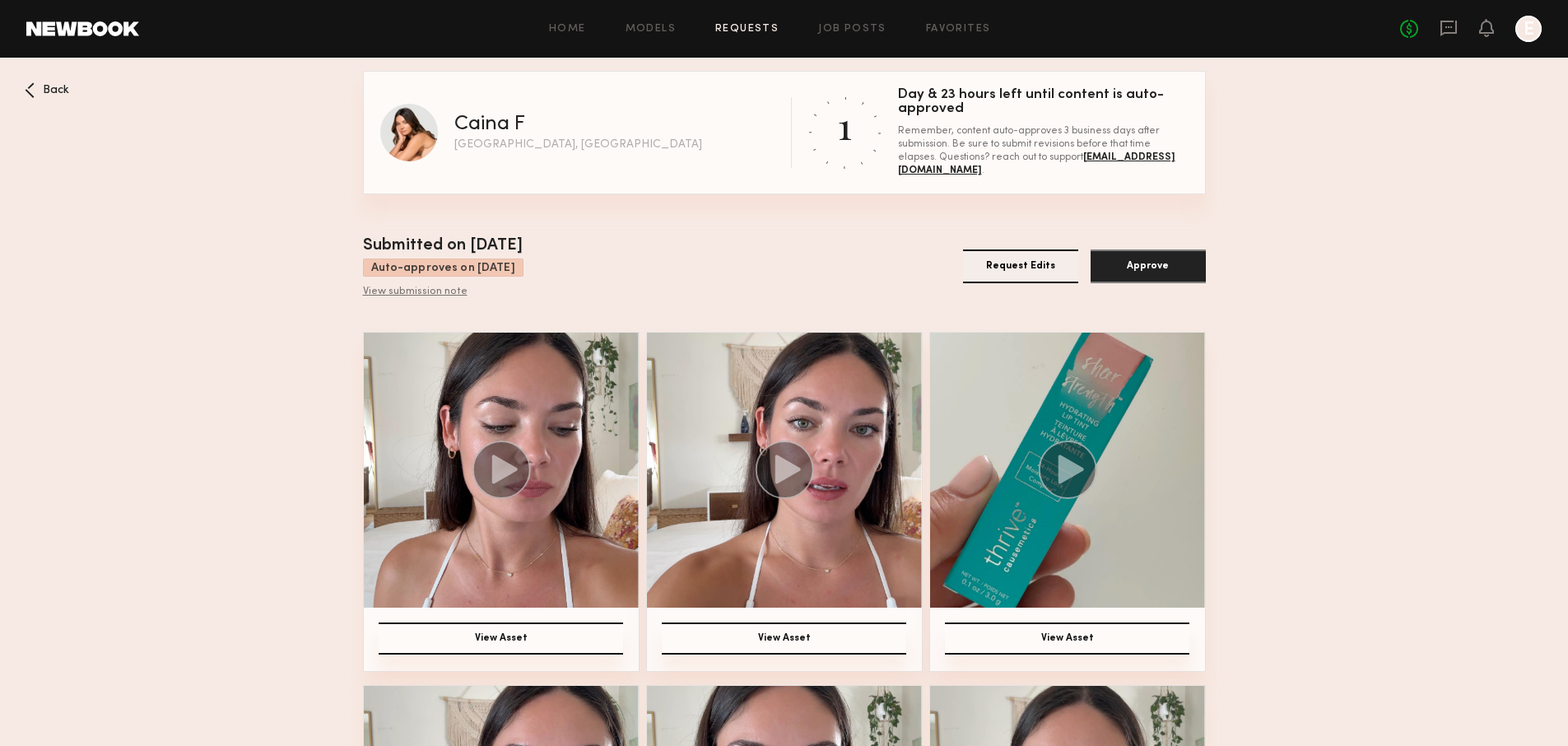
click at [65, 87] on span "Back" at bounding box center [55, 90] width 26 height 11
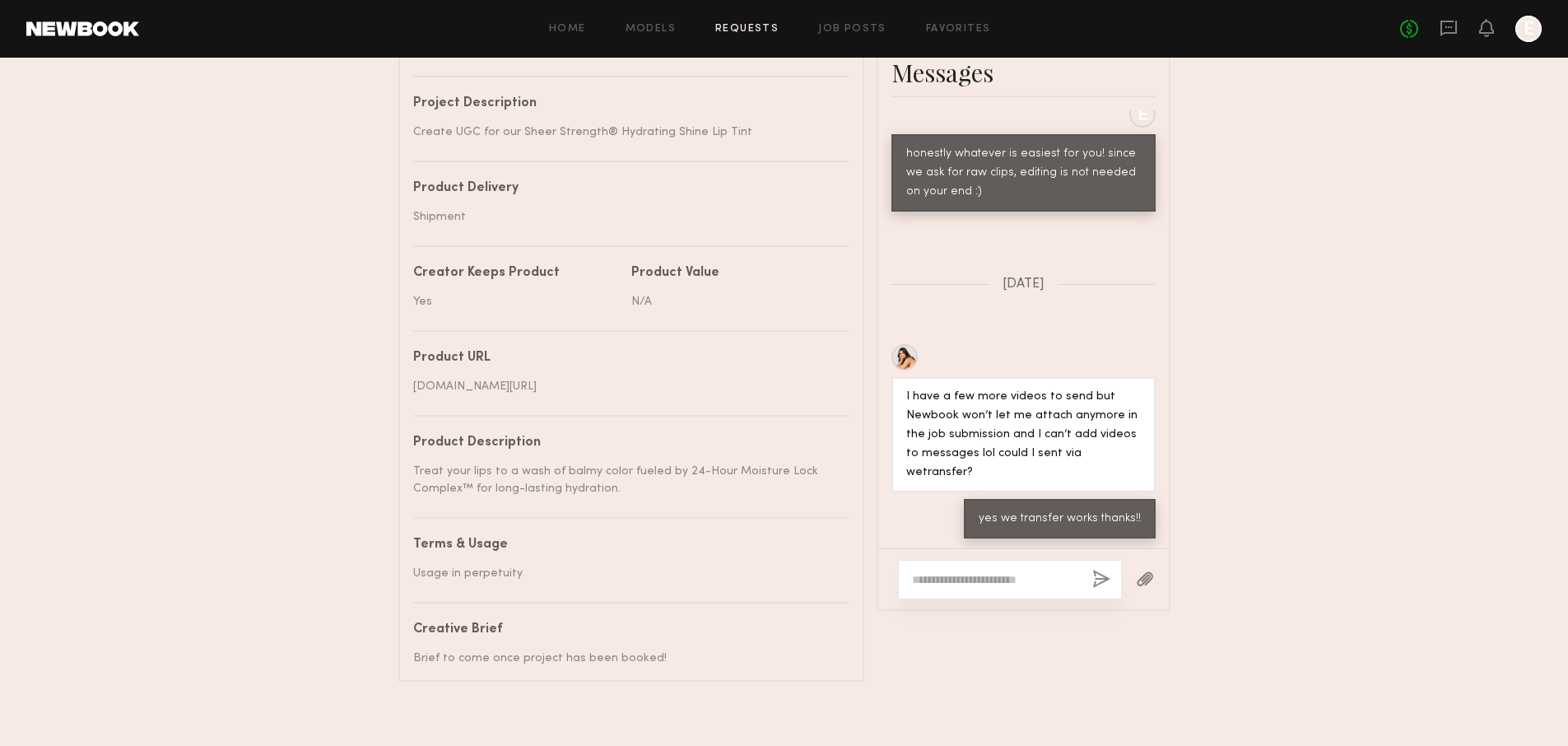
scroll to position [748, 0]
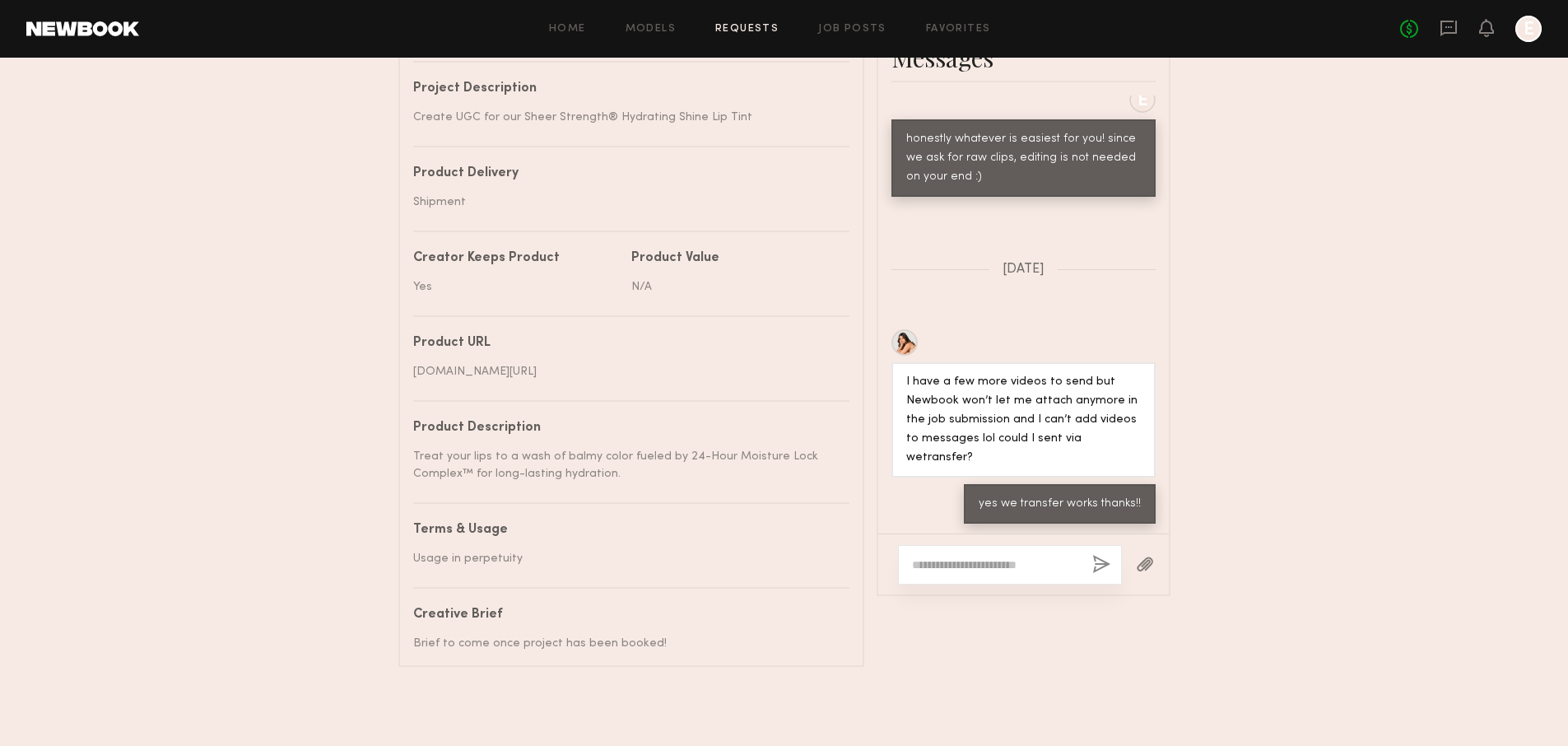
click at [975, 567] on div at bounding box center [1010, 564] width 224 height 40
click at [971, 562] on textarea at bounding box center [995, 563] width 167 height 16
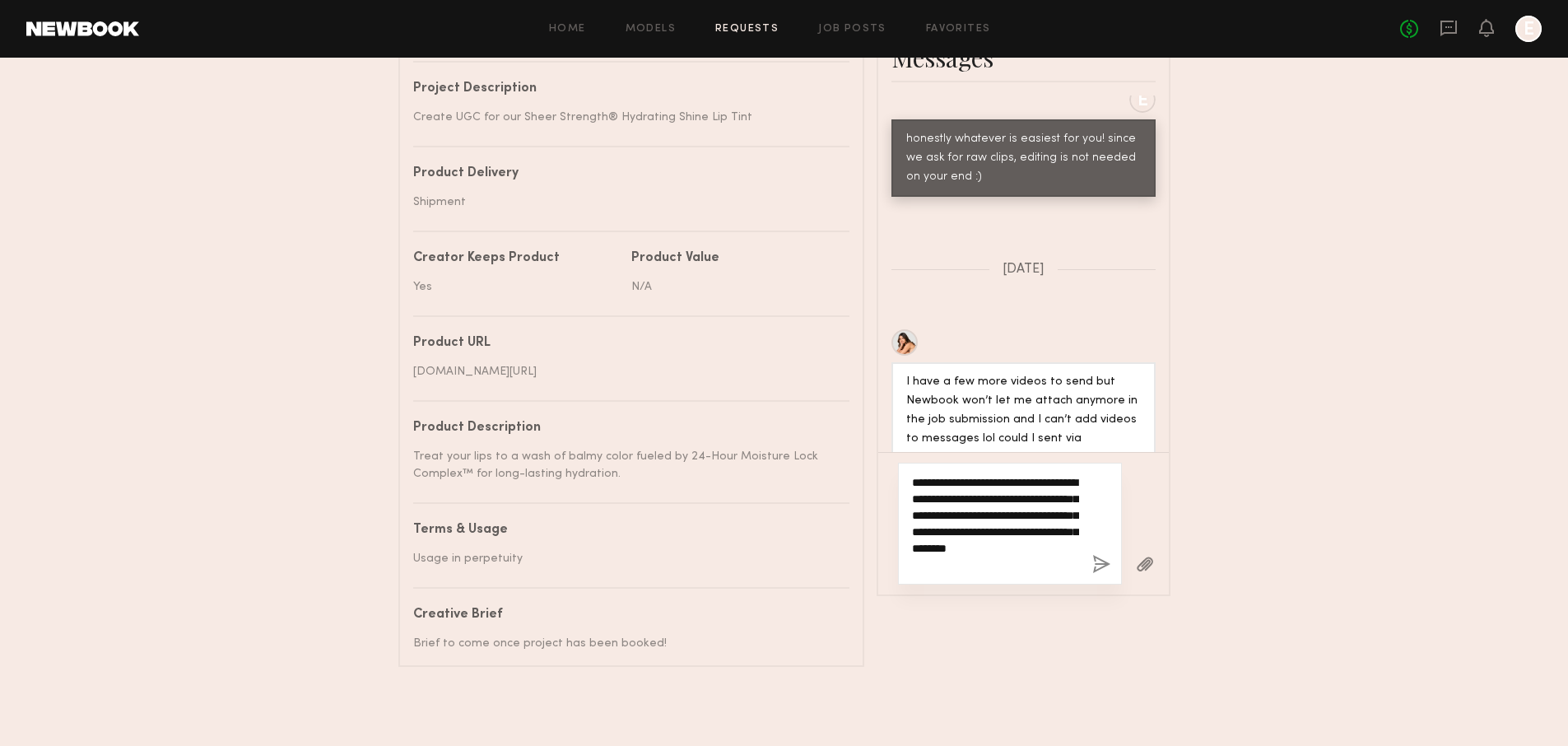
type textarea "**********"
click at [1103, 559] on button "button" at bounding box center [1101, 565] width 18 height 21
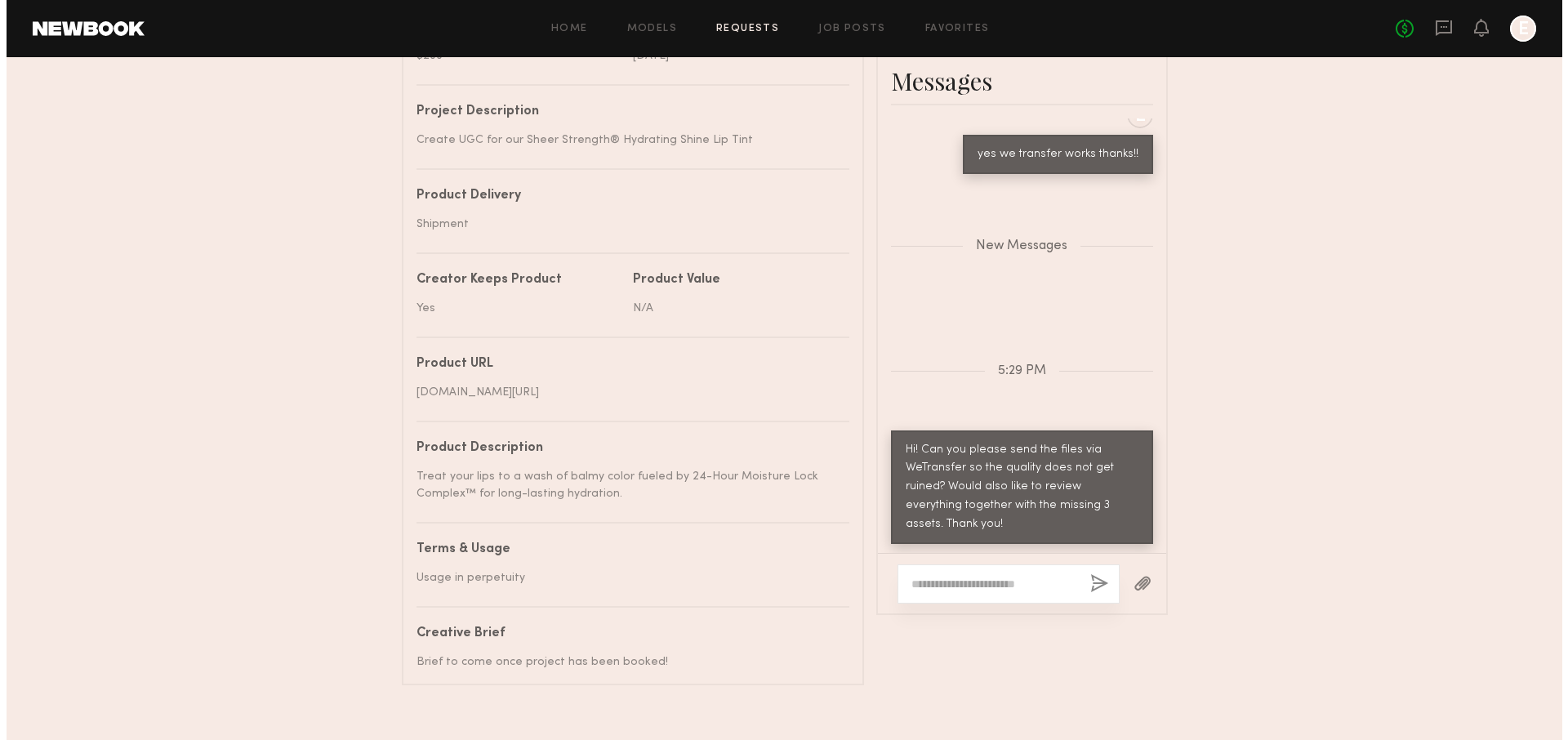
scroll to position [0, 0]
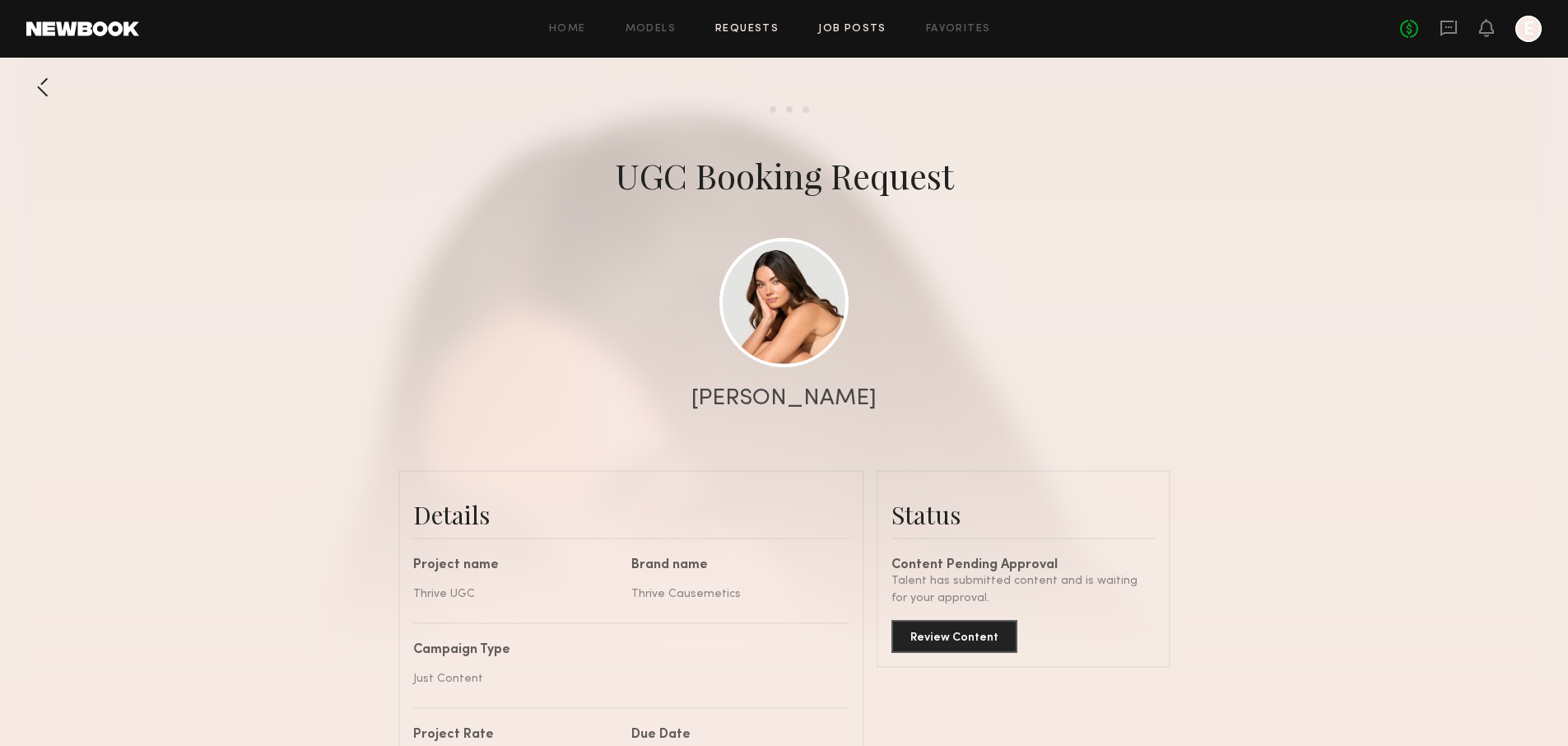
click at [849, 24] on link "Job Posts" at bounding box center [852, 28] width 69 height 10
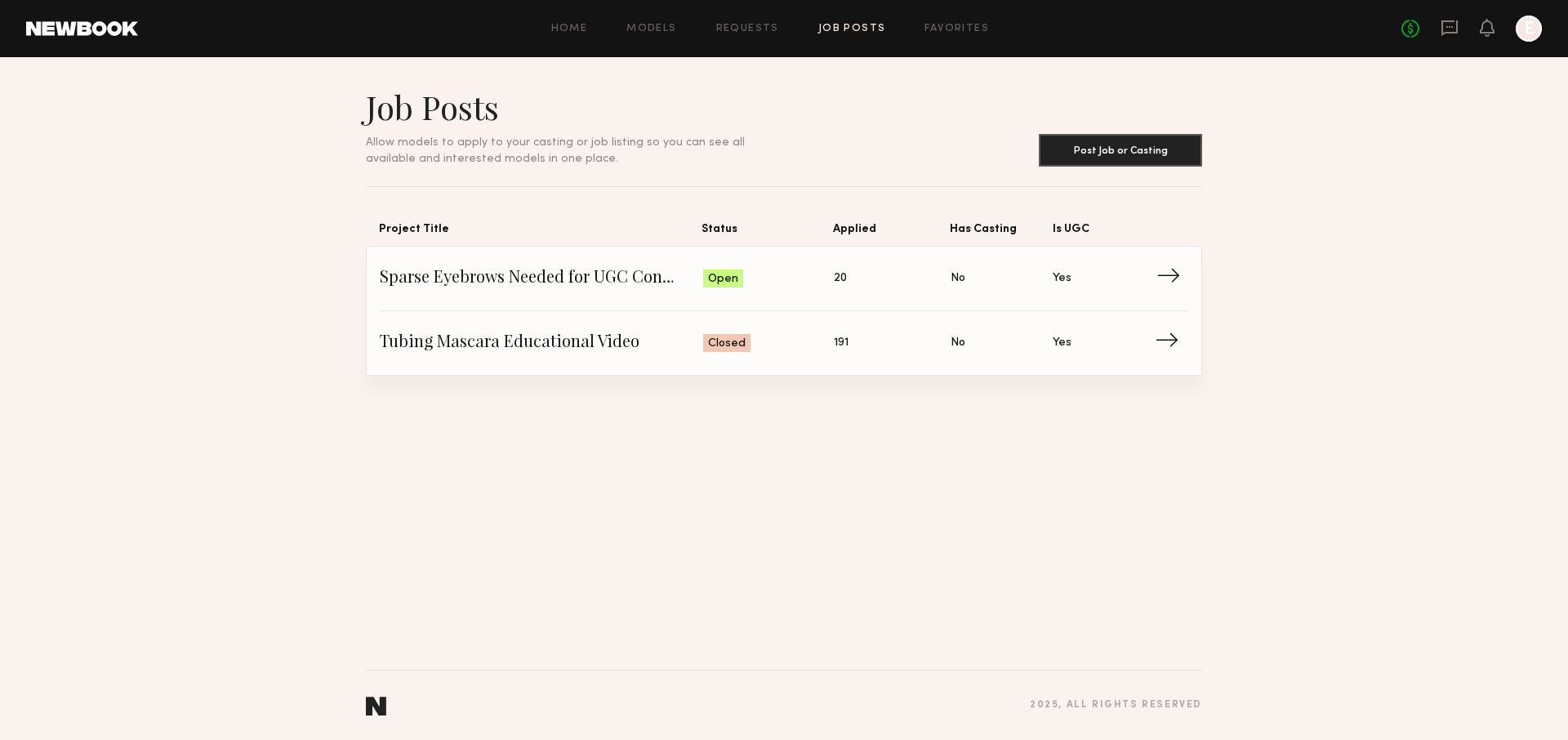
click at [606, 294] on link "Sparse Eyebrows Needed for UGC Content! Status: Open Applied: 20 Has Casting: N…" at bounding box center [784, 278] width 808 height 64
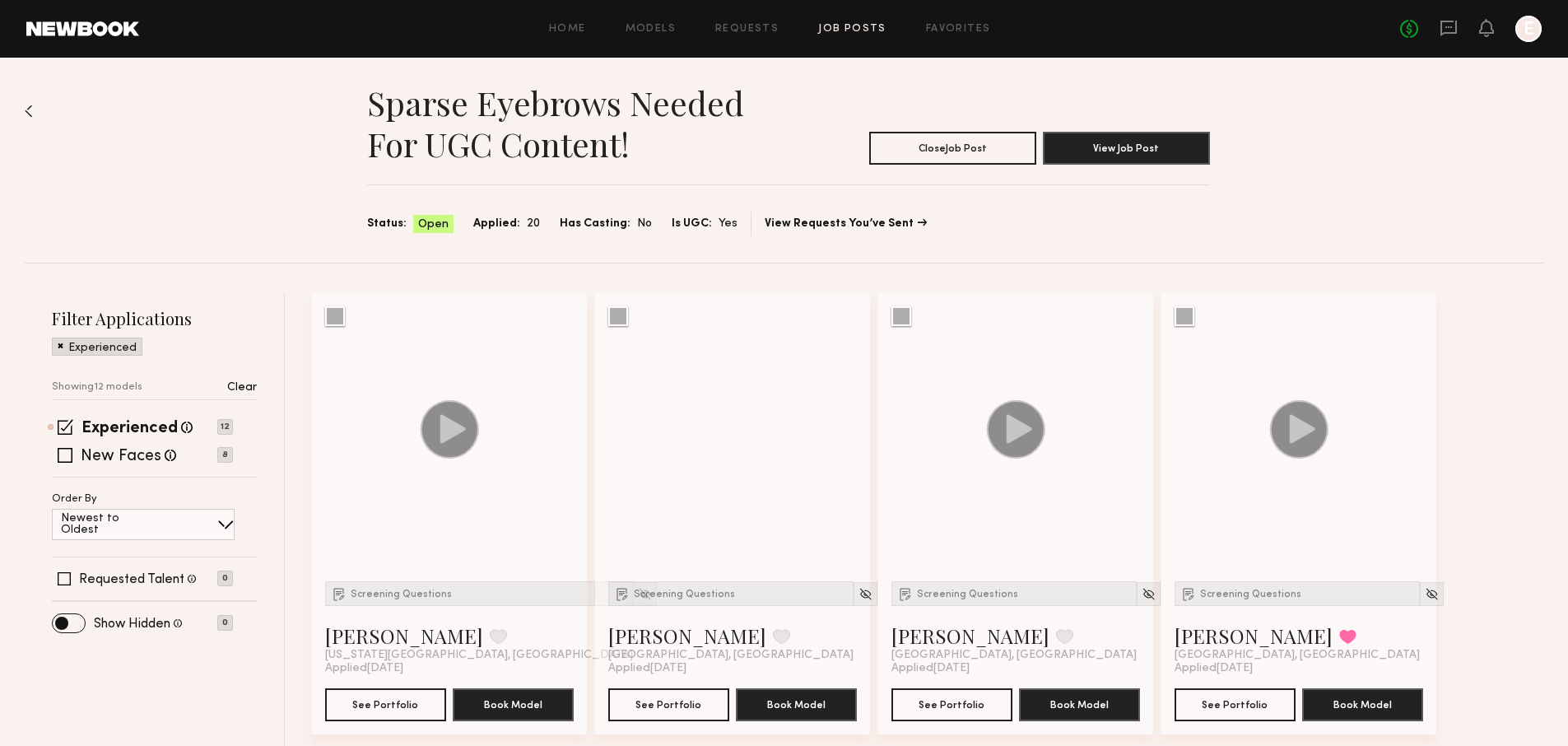
scroll to position [7, 0]
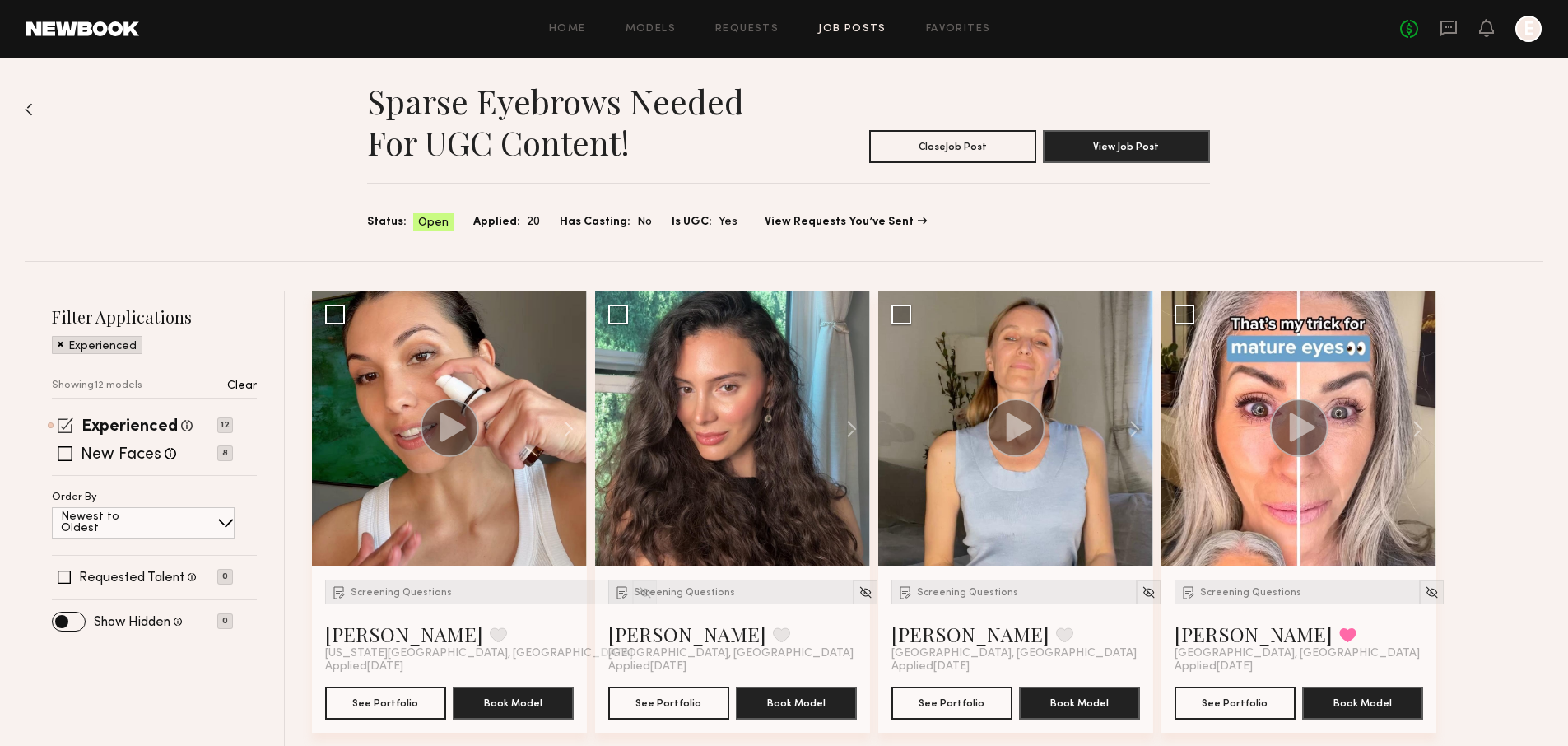
click at [65, 429] on span at bounding box center [65, 425] width 16 height 16
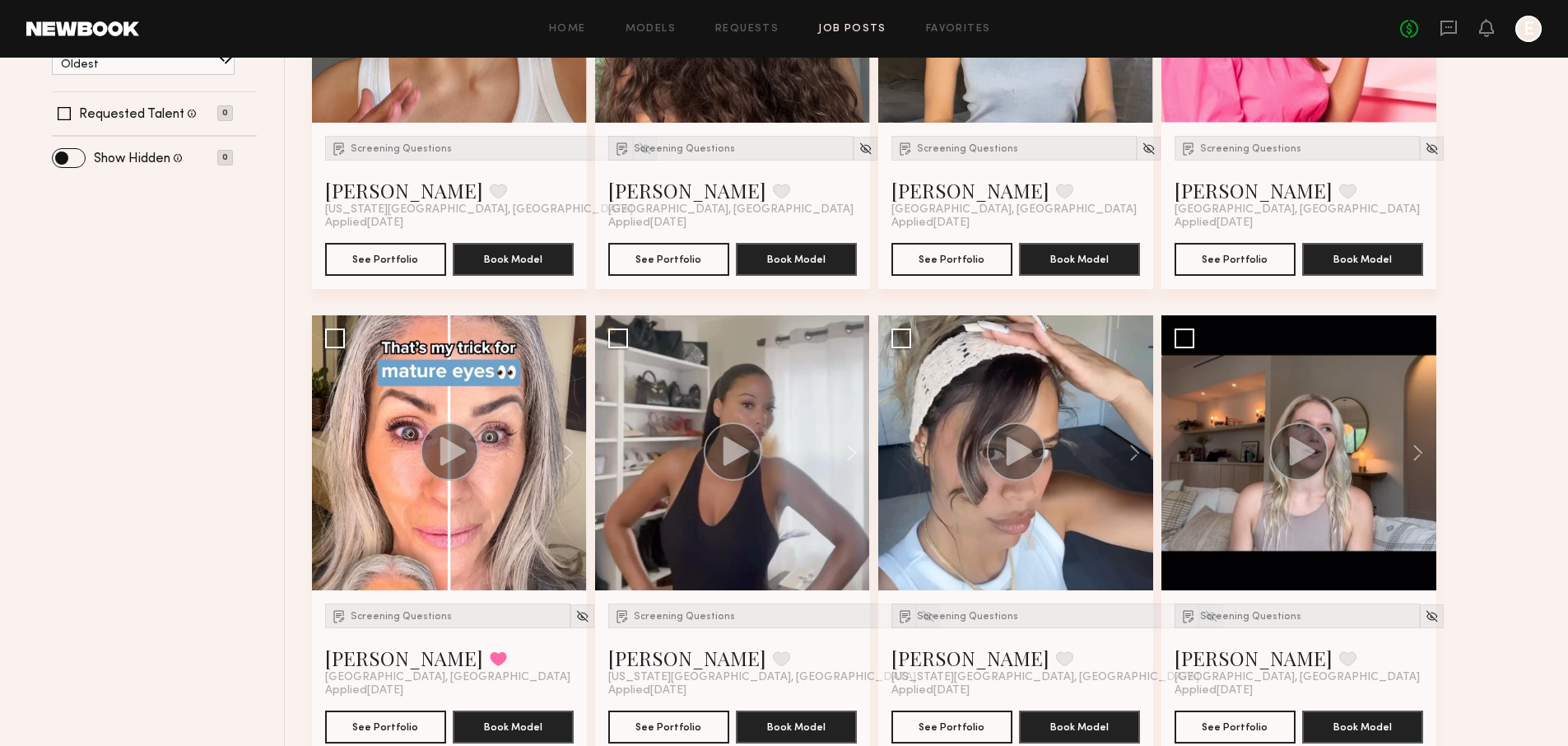
scroll to position [474, 0]
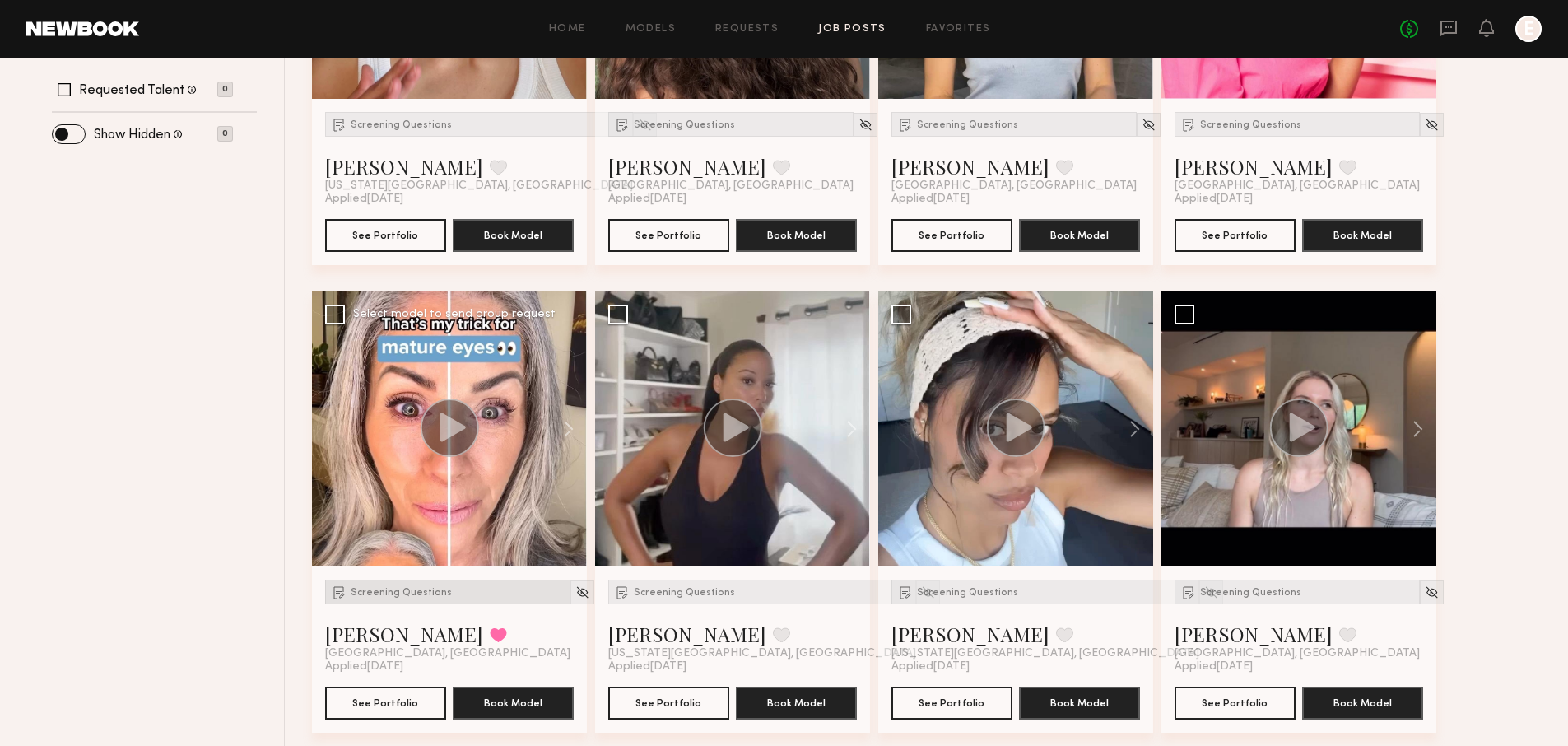
click at [424, 591] on span "Screening Questions" at bounding box center [402, 593] width 102 height 9
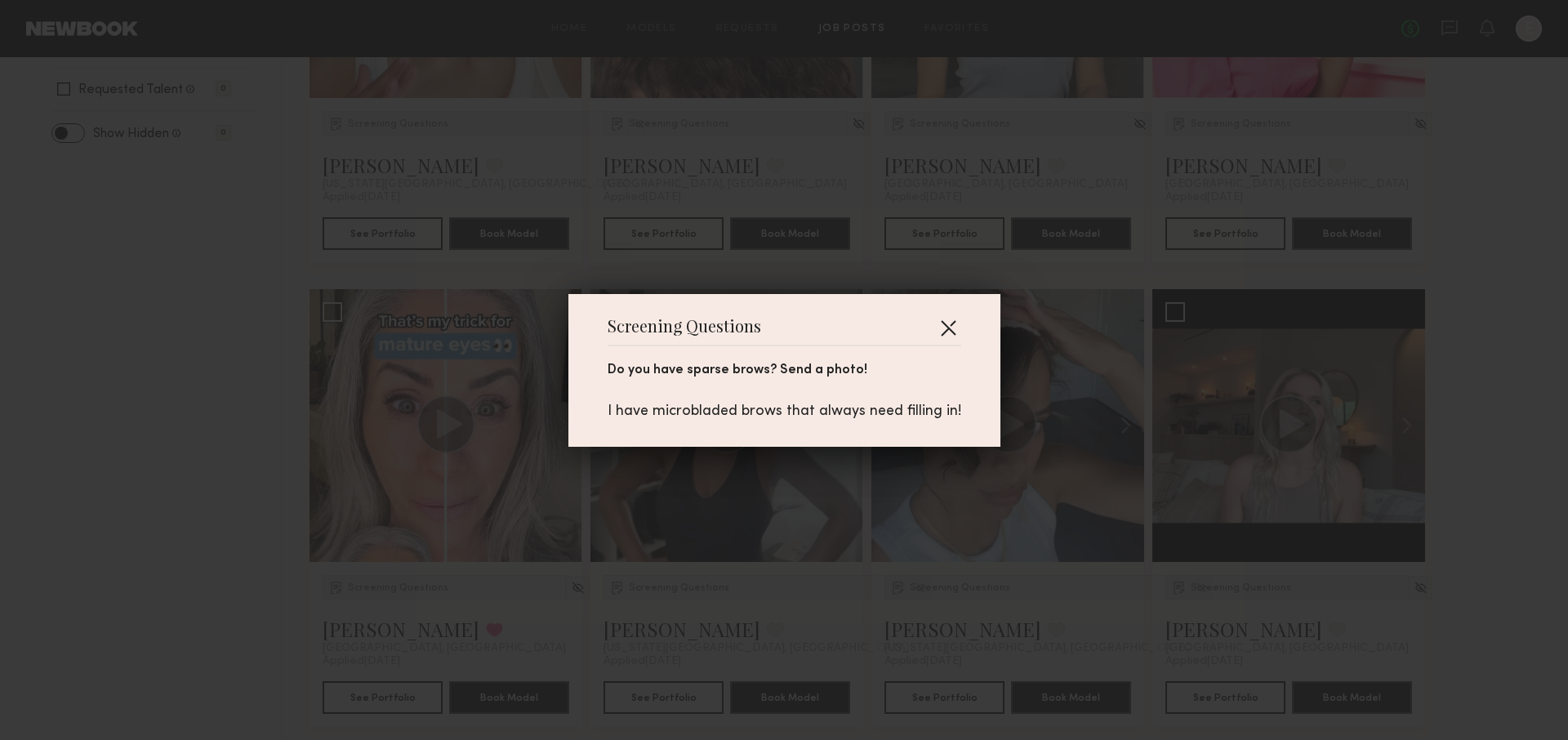
click at [950, 321] on button "button" at bounding box center [948, 328] width 26 height 26
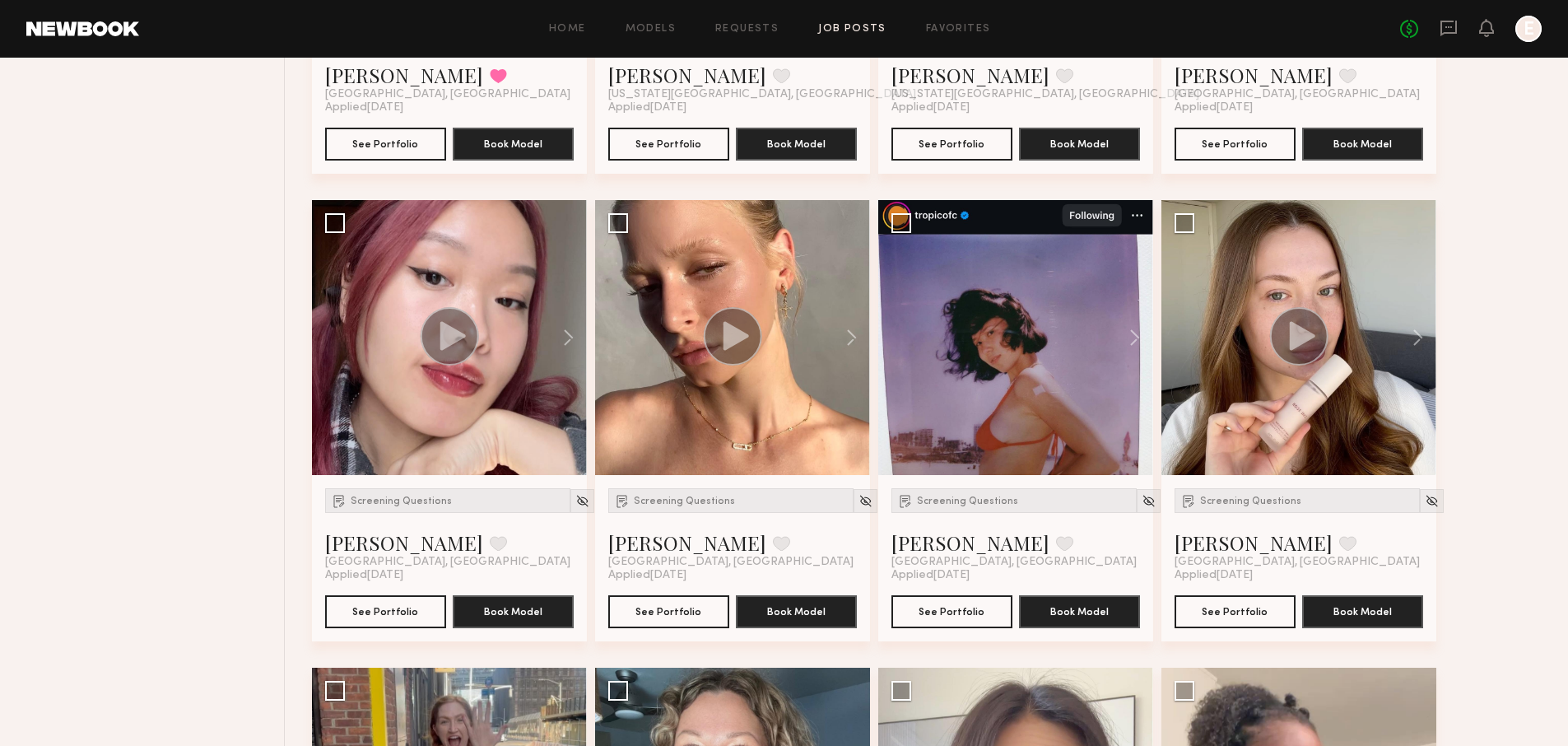
scroll to position [1034, 0]
click at [701, 348] on div at bounding box center [733, 337] width 275 height 275
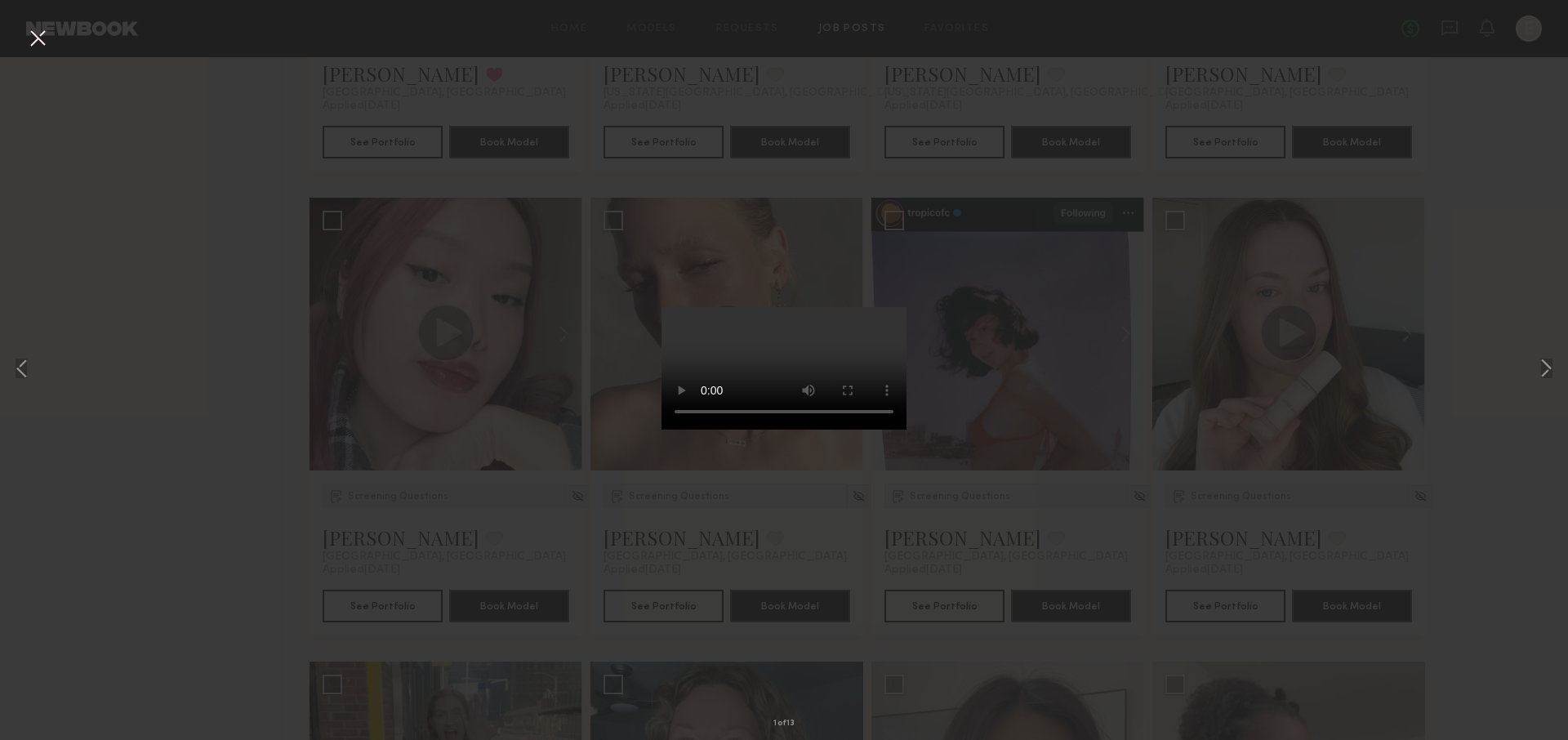
click at [1015, 635] on div "1 of 13" at bounding box center [784, 370] width 1568 height 740
click at [26, 32] on button at bounding box center [37, 38] width 26 height 29
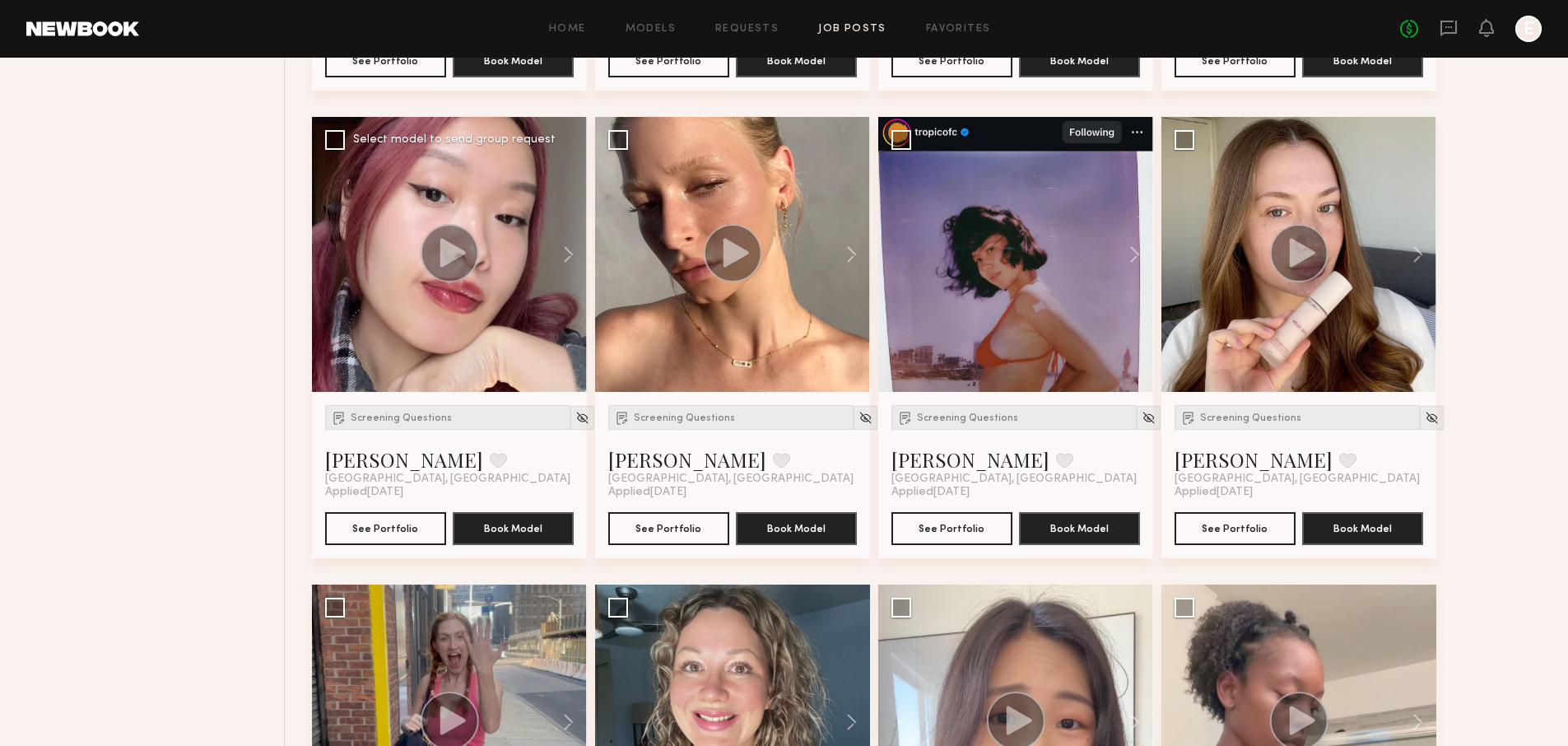
scroll to position [1131, 0]
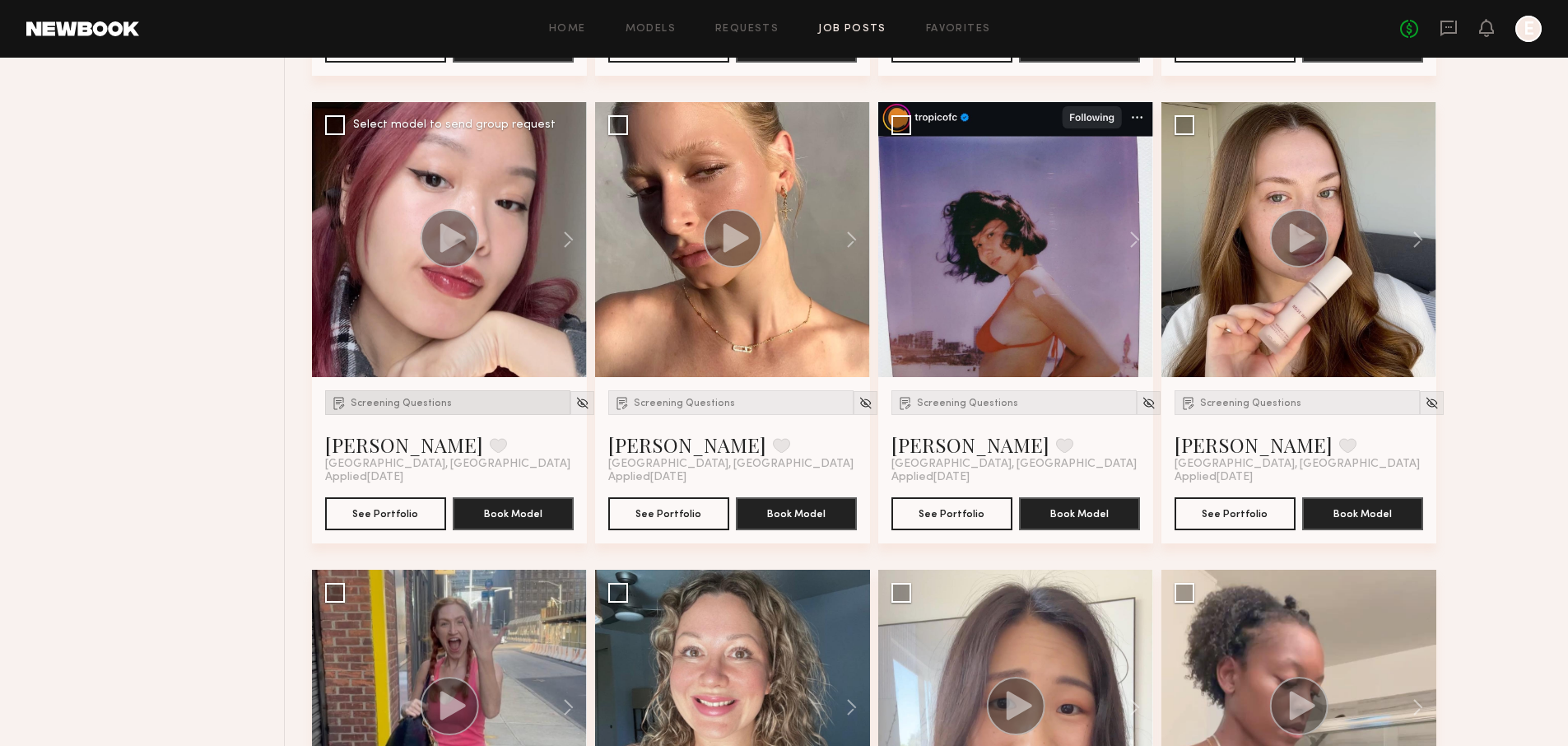
click at [441, 398] on span "Screening Questions" at bounding box center [402, 403] width 102 height 9
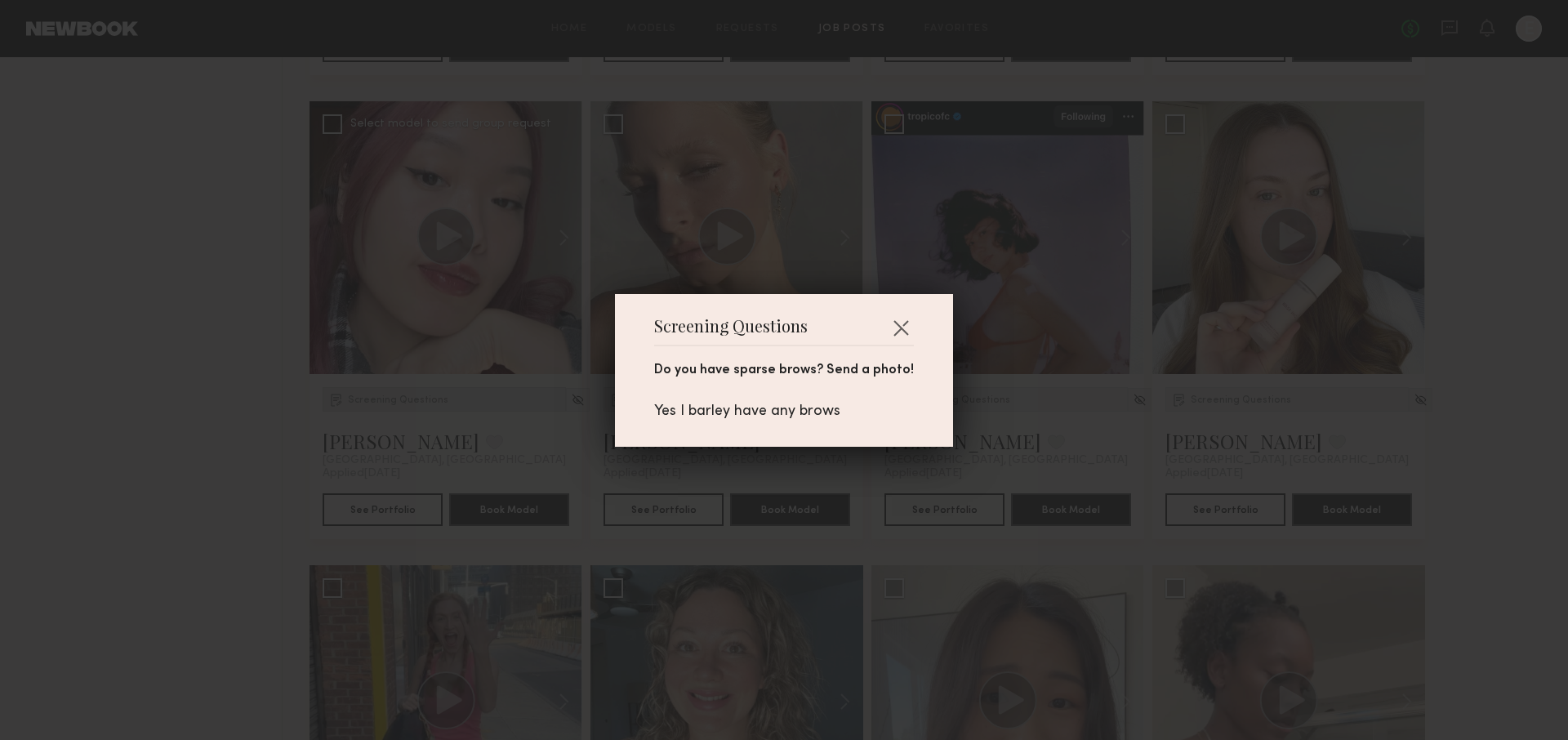
click at [438, 395] on div "Screening Questions Do you have sparse brows? Send a photo! Yes I barley have a…" at bounding box center [784, 370] width 1568 height 740
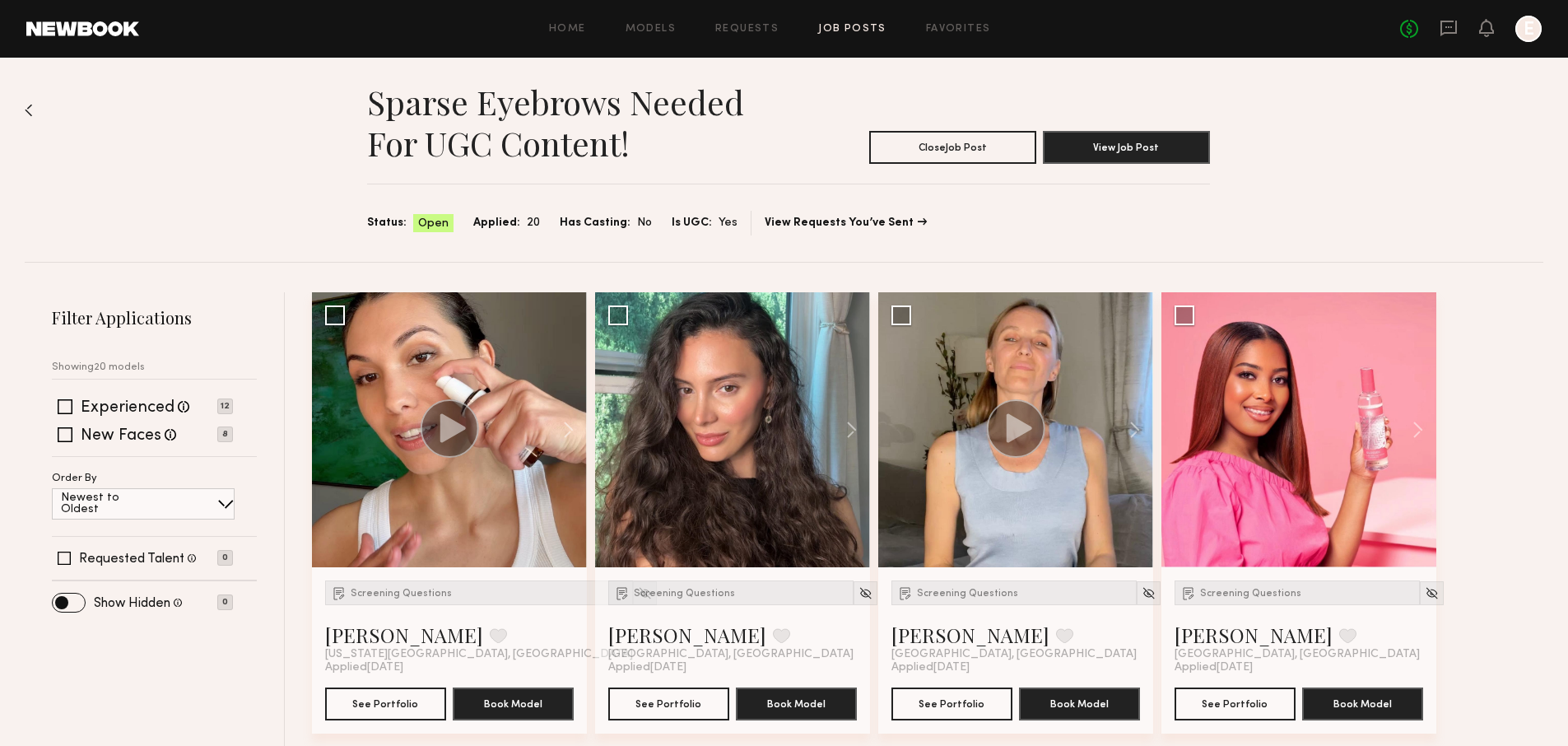
scroll to position [0, 0]
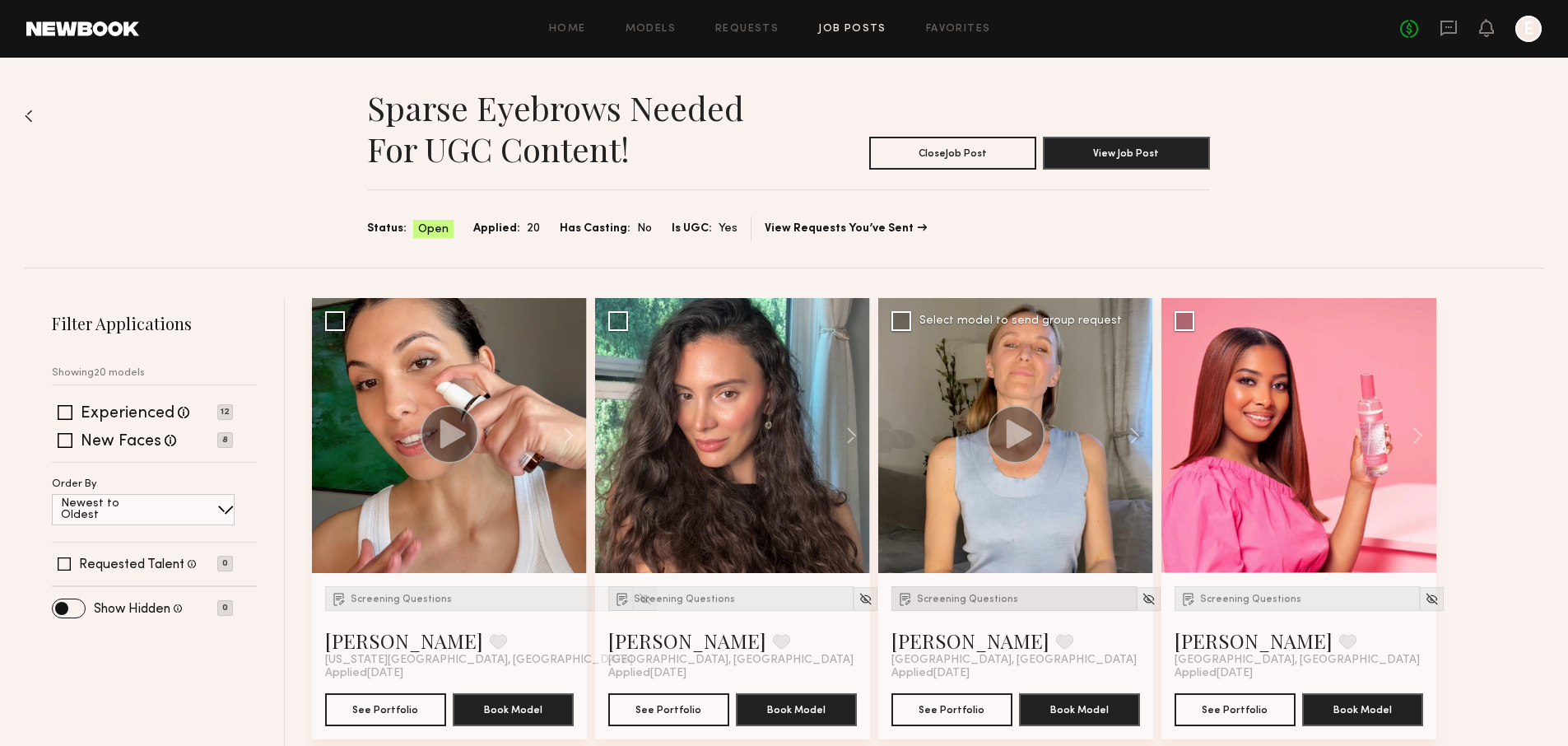
click at [958, 600] on span "Screening Questions" at bounding box center [968, 599] width 102 height 9
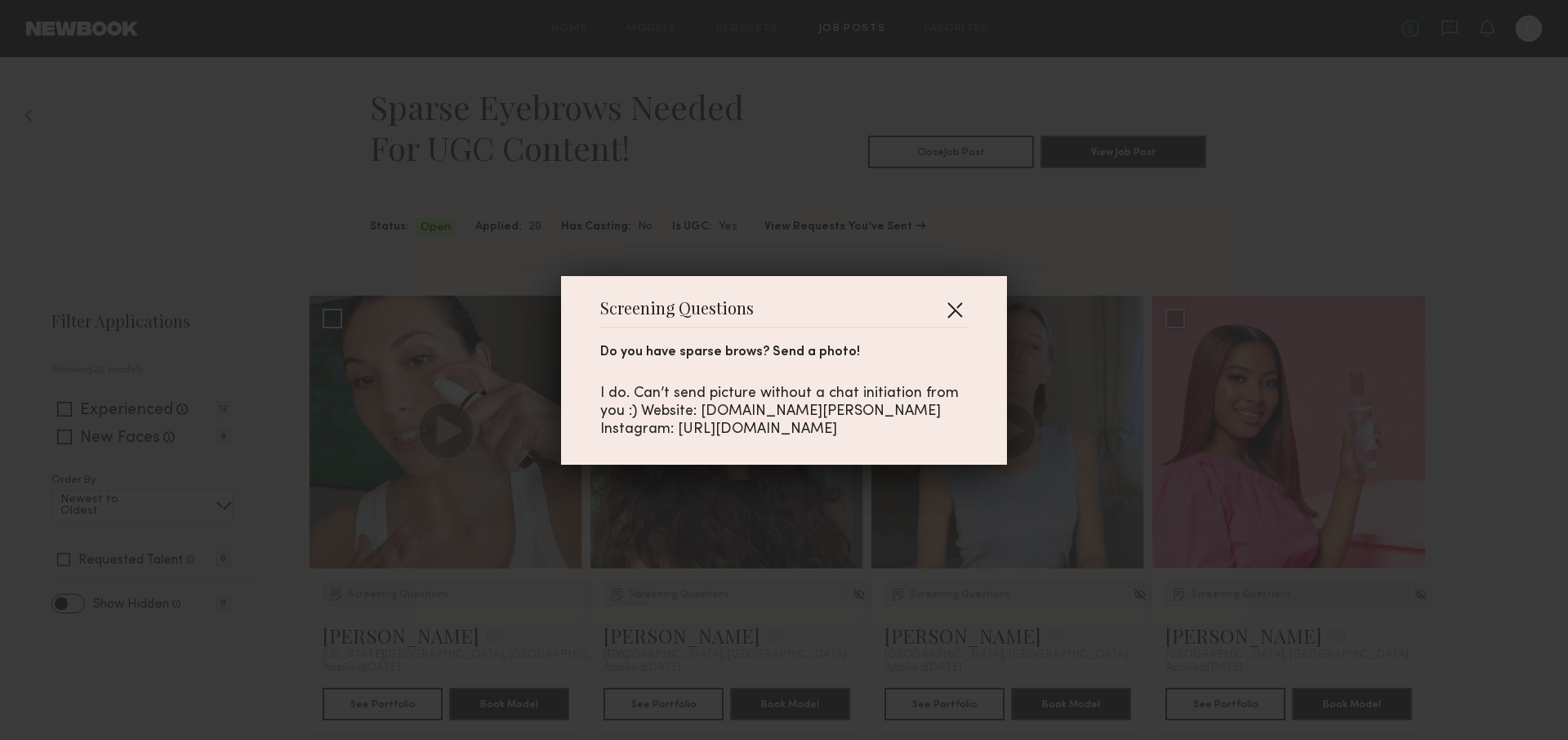
click at [949, 314] on button "button" at bounding box center [955, 310] width 26 height 26
